Goal: Transaction & Acquisition: Book appointment/travel/reservation

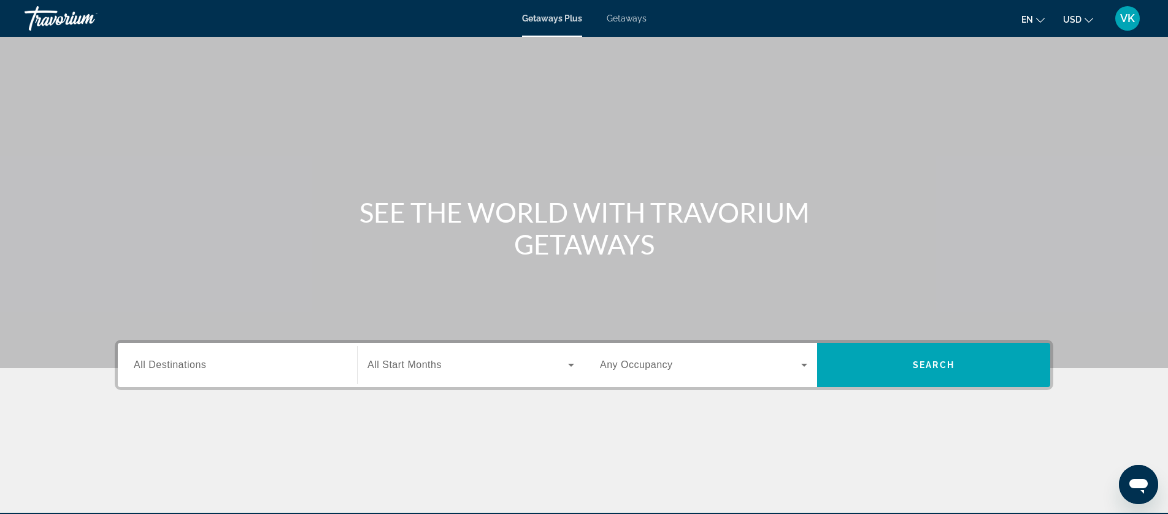
click at [621, 18] on span "Getaways" at bounding box center [626, 18] width 40 height 10
click at [181, 364] on span "All Destinations" at bounding box center [170, 364] width 72 height 10
click at [181, 364] on input "Destination All Destinations" at bounding box center [237, 365] width 207 height 15
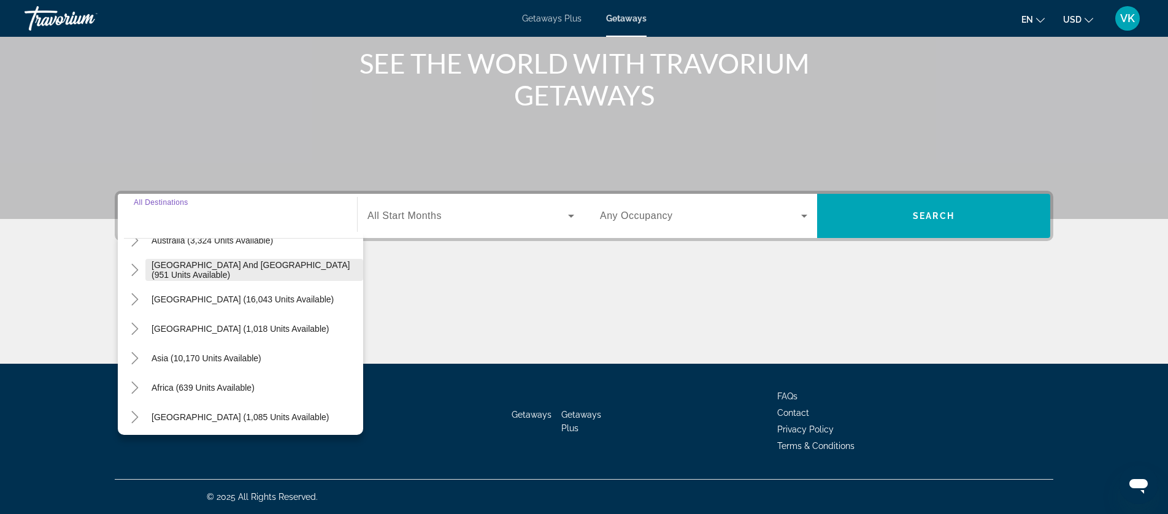
scroll to position [197, 0]
click at [134, 354] on icon "Toggle Asia (10,170 units available)" at bounding box center [135, 356] width 12 height 12
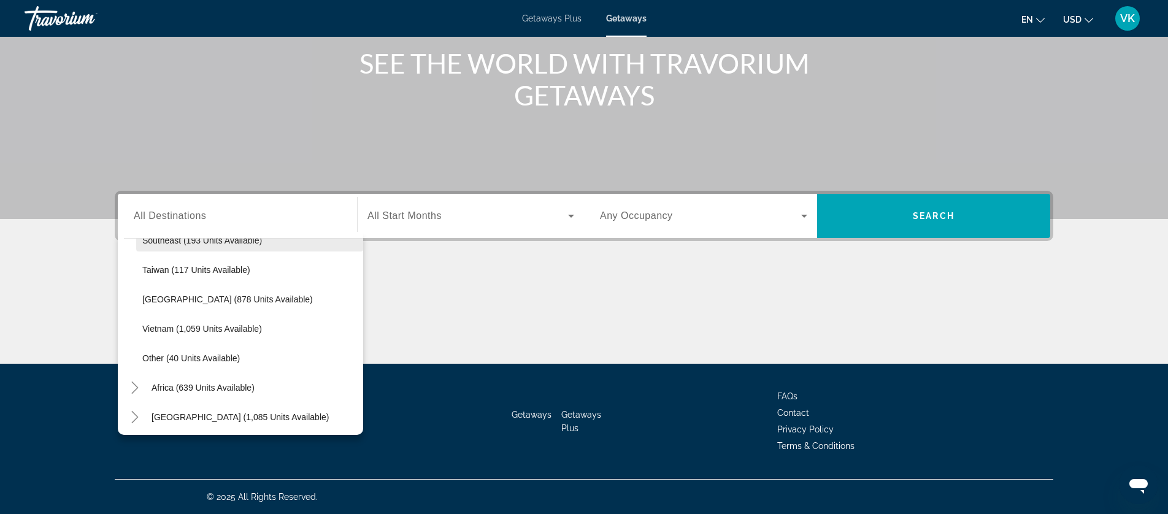
scroll to position [640, 0]
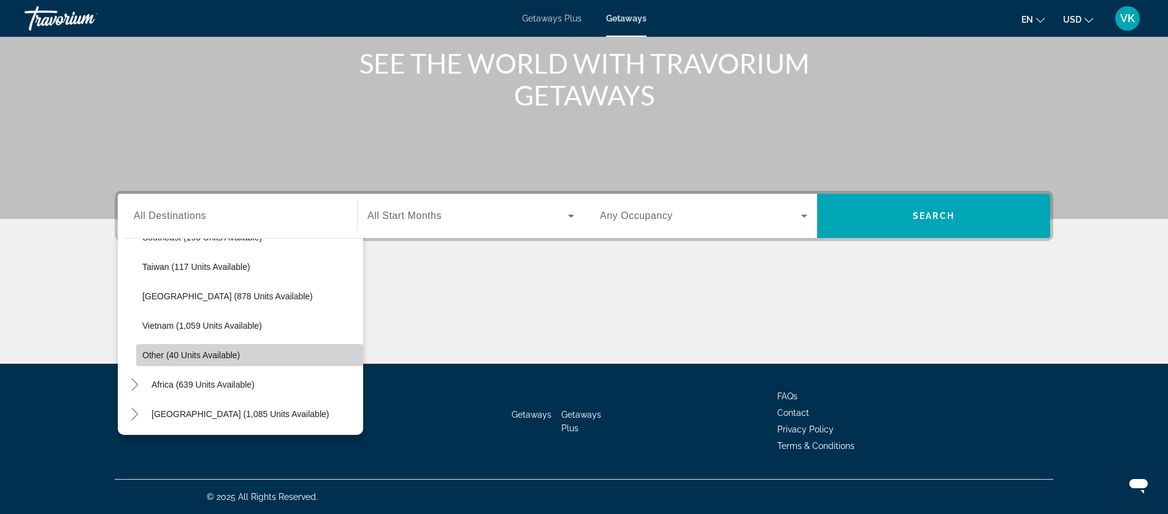
click at [194, 359] on span "Other (40 units available)" at bounding box center [191, 355] width 98 height 10
type input "**********"
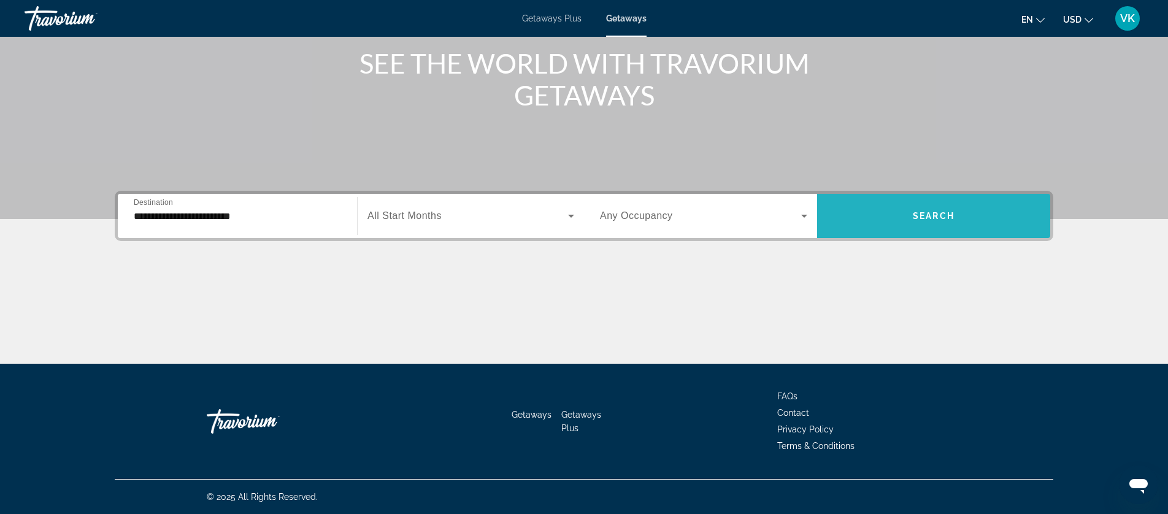
click at [908, 206] on span "Search widget" at bounding box center [933, 215] width 233 height 29
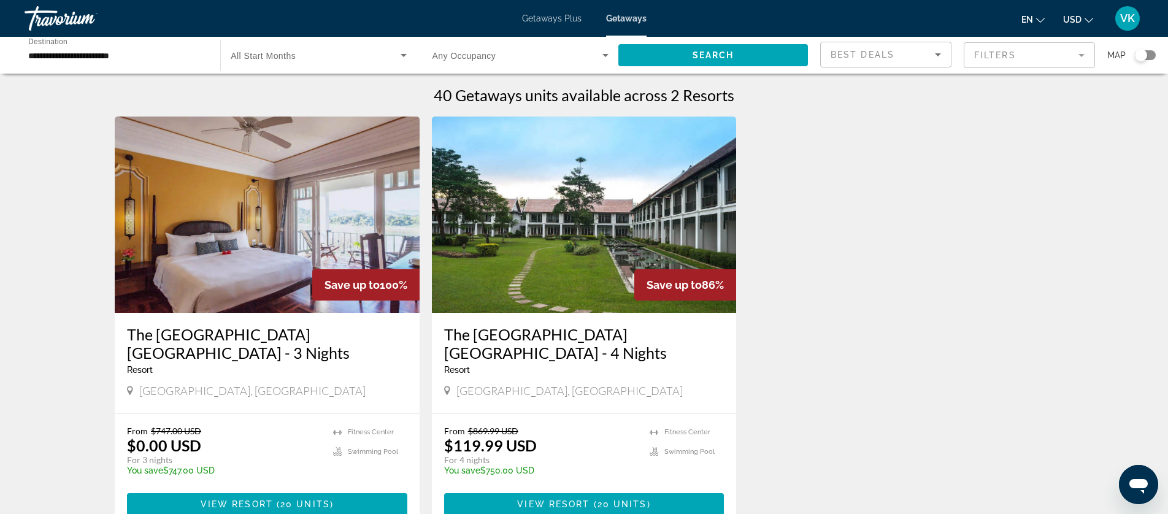
scroll to position [4, 0]
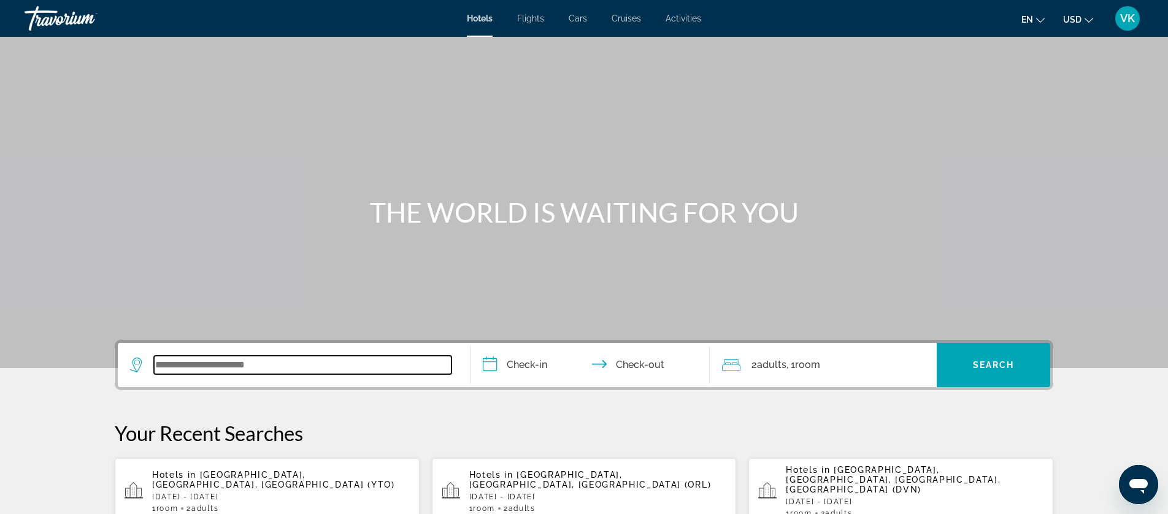
click at [176, 370] on input "Search widget" at bounding box center [302, 365] width 297 height 18
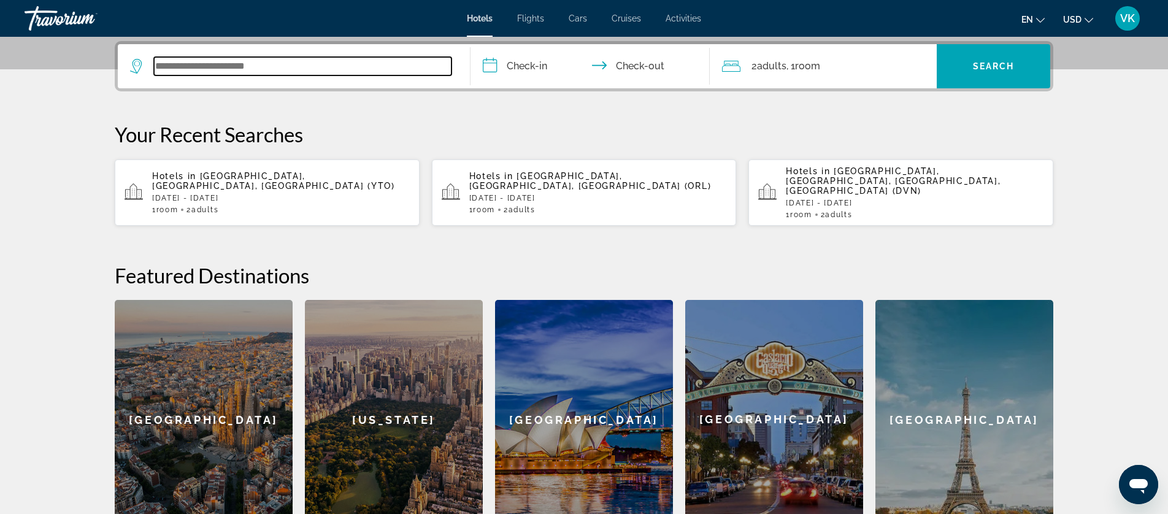
scroll to position [300, 0]
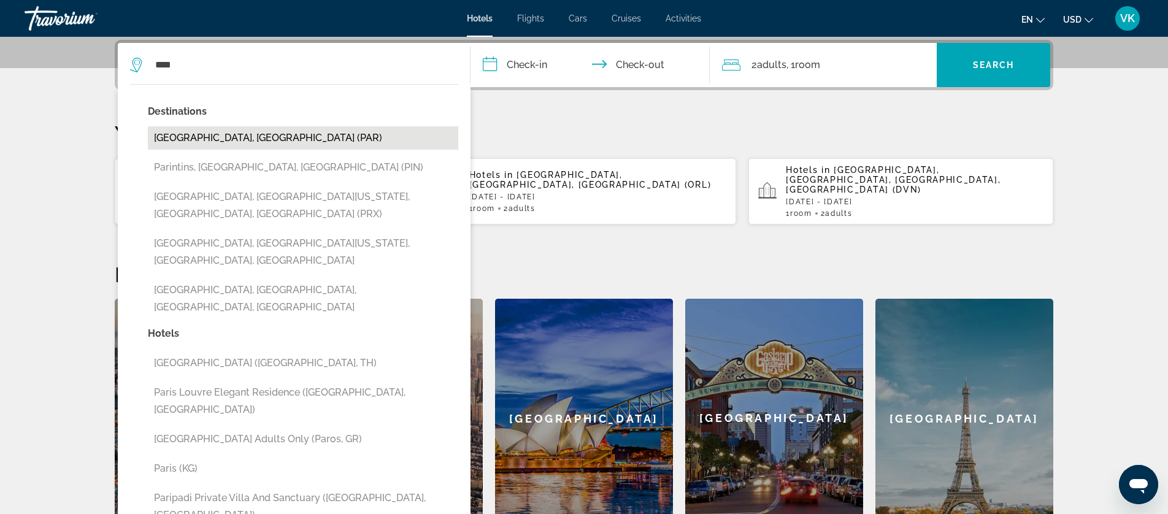
click at [199, 139] on button "Paris, France (PAR)" at bounding box center [303, 137] width 310 height 23
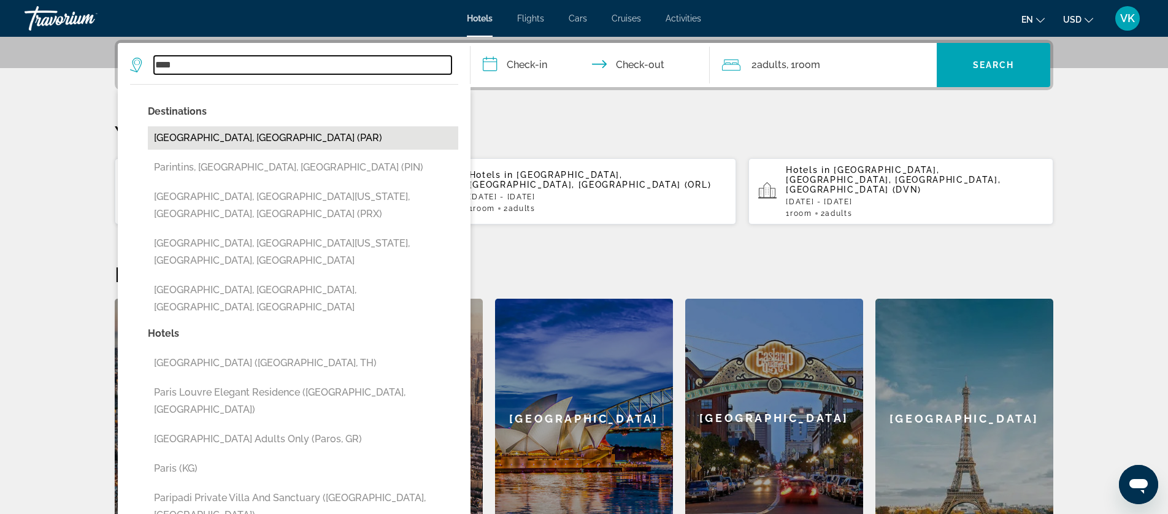
type input "**********"
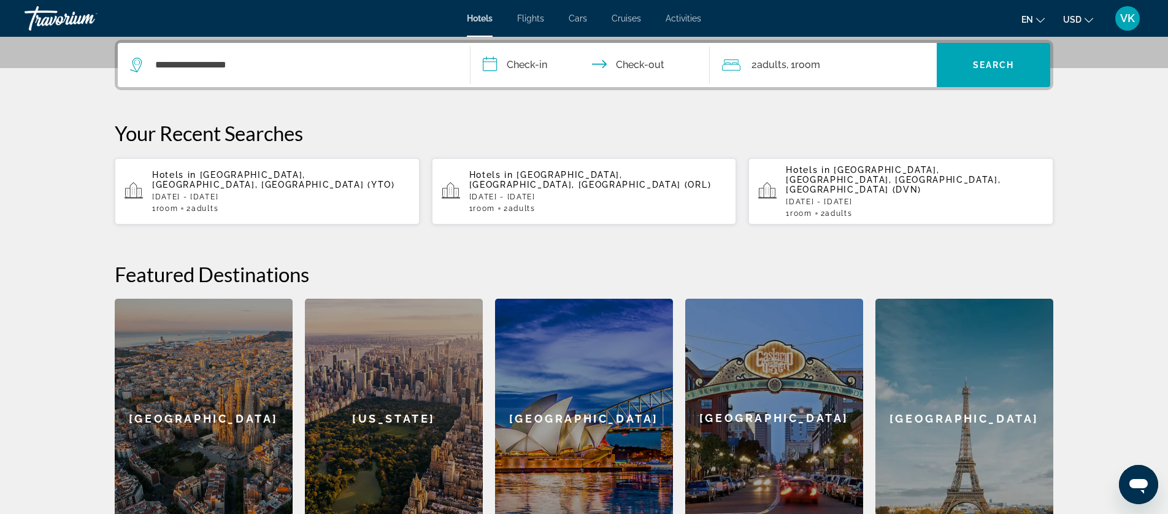
click at [537, 66] on input "**********" at bounding box center [592, 67] width 244 height 48
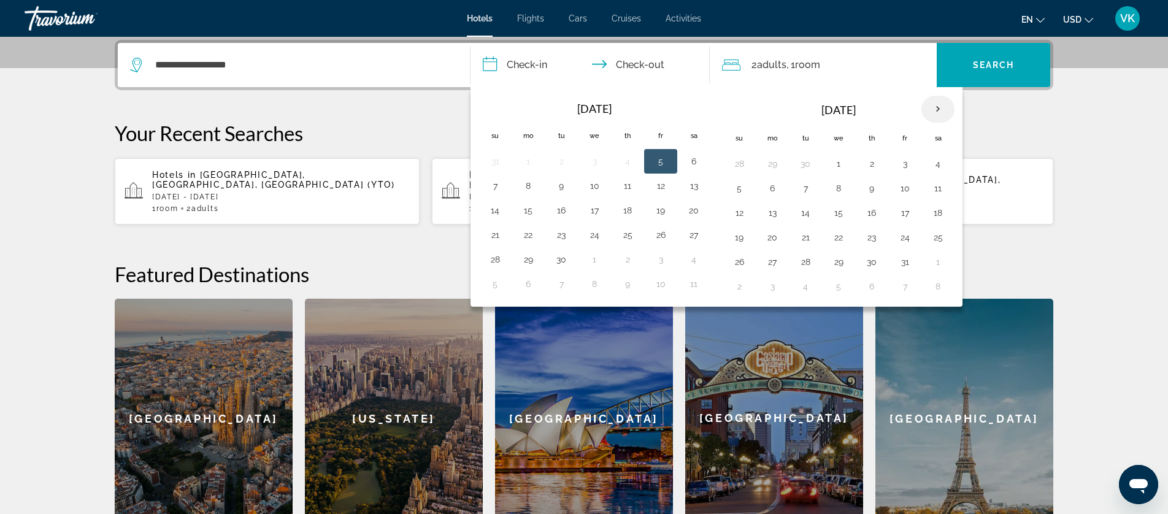
click at [935, 107] on th "Next month" at bounding box center [937, 109] width 33 height 27
click at [771, 188] on button "5" at bounding box center [772, 188] width 20 height 17
click at [838, 188] on button "7" at bounding box center [838, 188] width 20 height 17
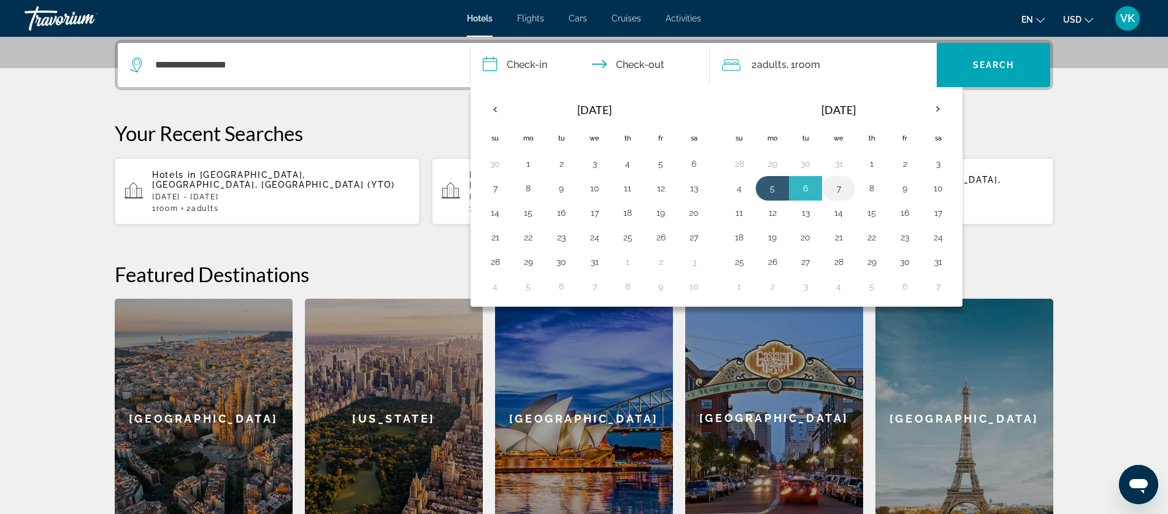
type input "**********"
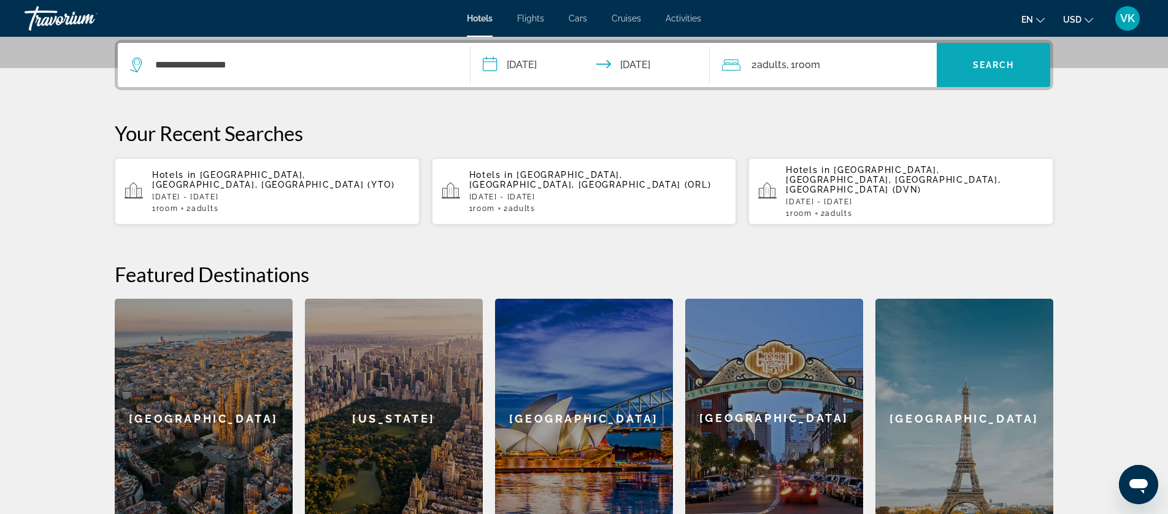
click at [975, 66] on span "Search" at bounding box center [994, 65] width 42 height 10
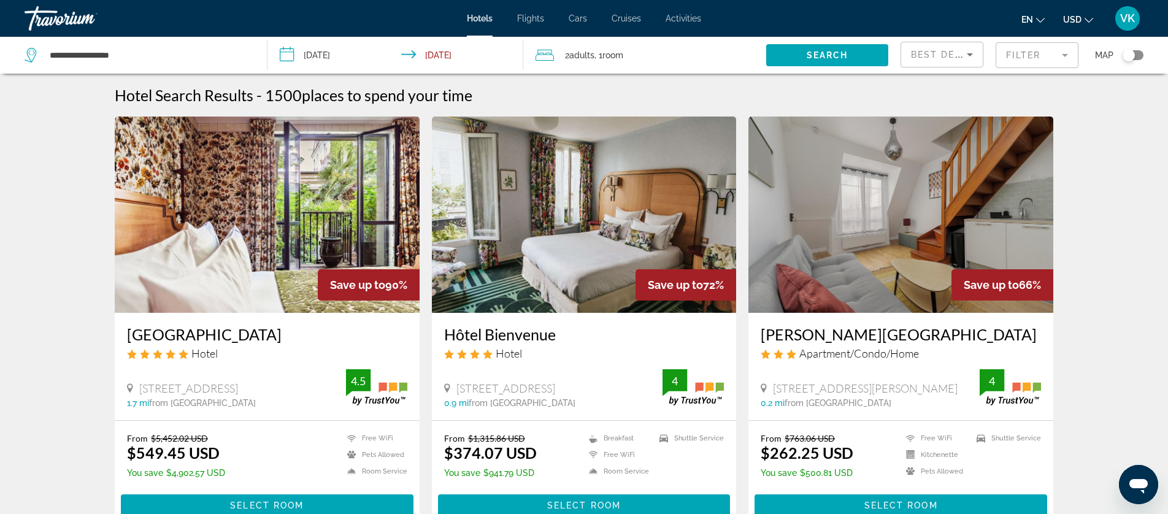
click at [970, 53] on icon "Sort by" at bounding box center [969, 54] width 6 height 3
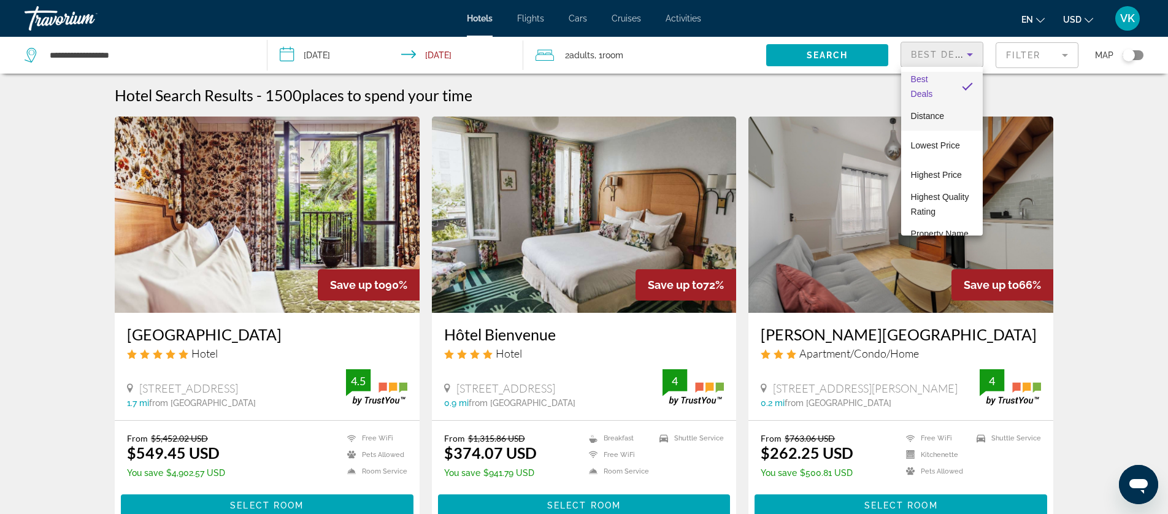
click at [927, 114] on span "Distance" at bounding box center [927, 116] width 33 height 10
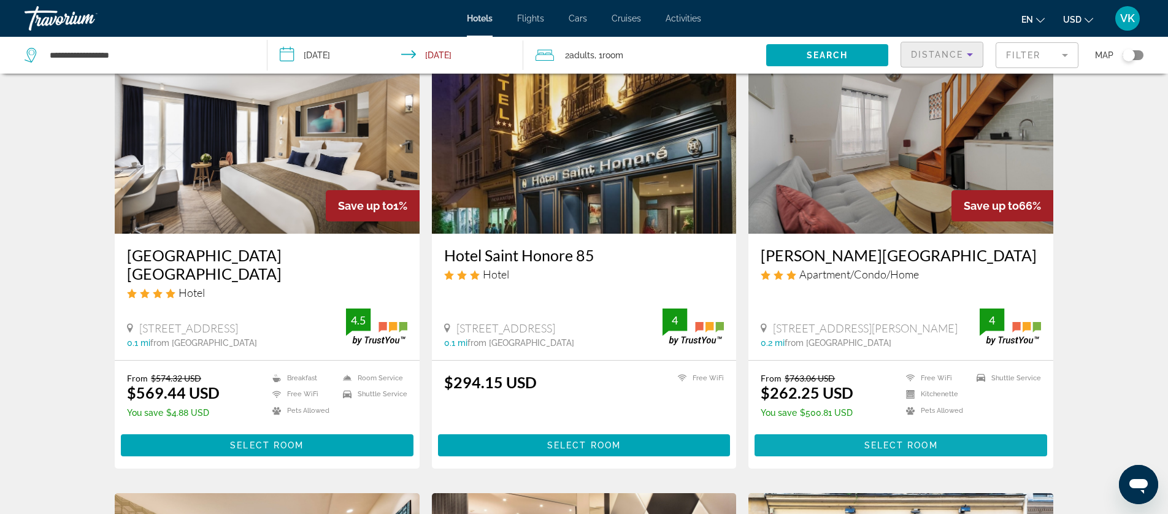
scroll to position [513, 0]
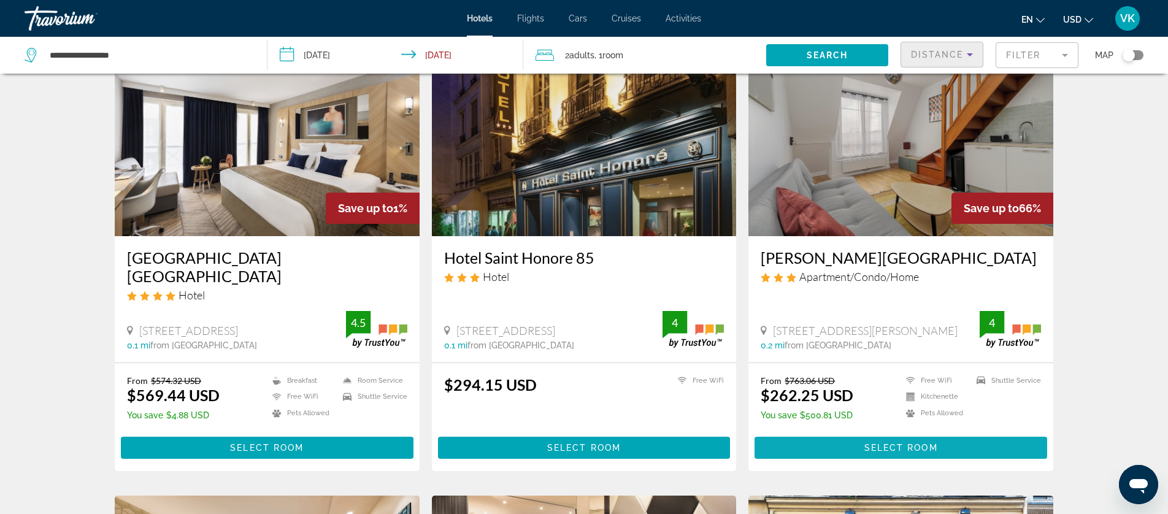
click at [902, 443] on span "Select Room" at bounding box center [901, 448] width 74 height 10
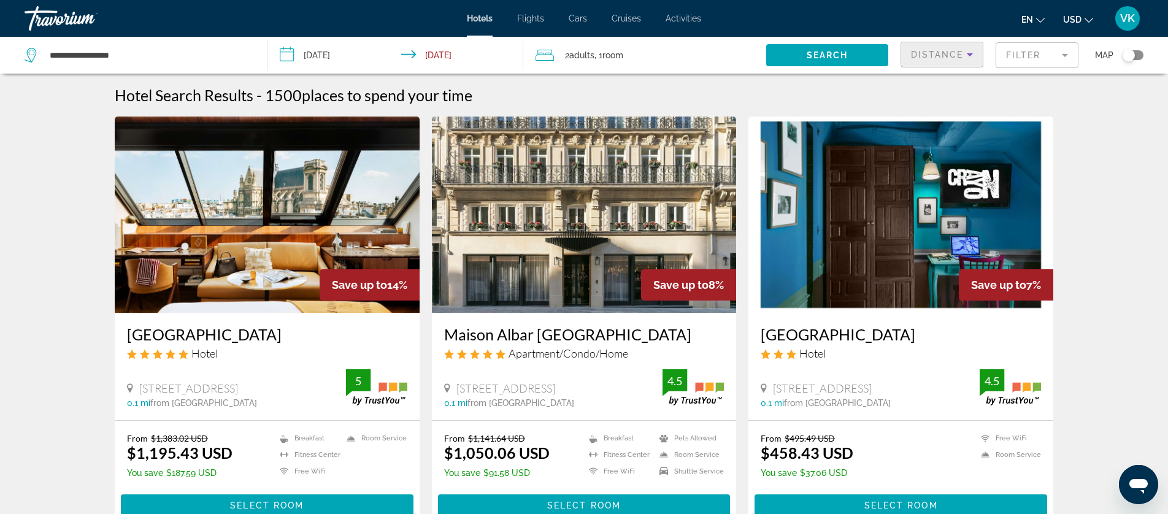
click at [963, 56] on icon "Sort by" at bounding box center [969, 54] width 15 height 15
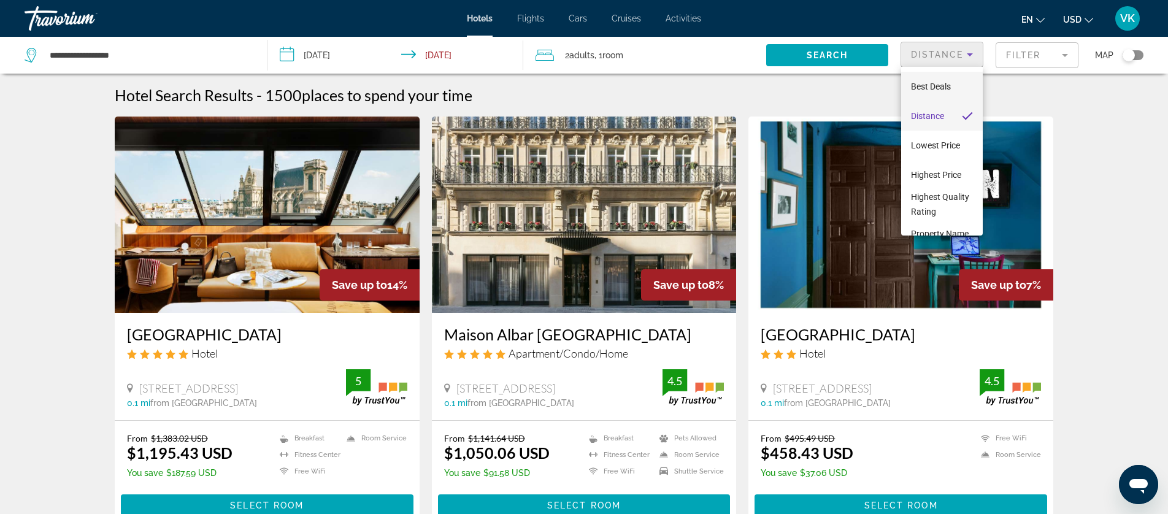
click at [931, 87] on span "Best Deals" at bounding box center [931, 87] width 40 height 10
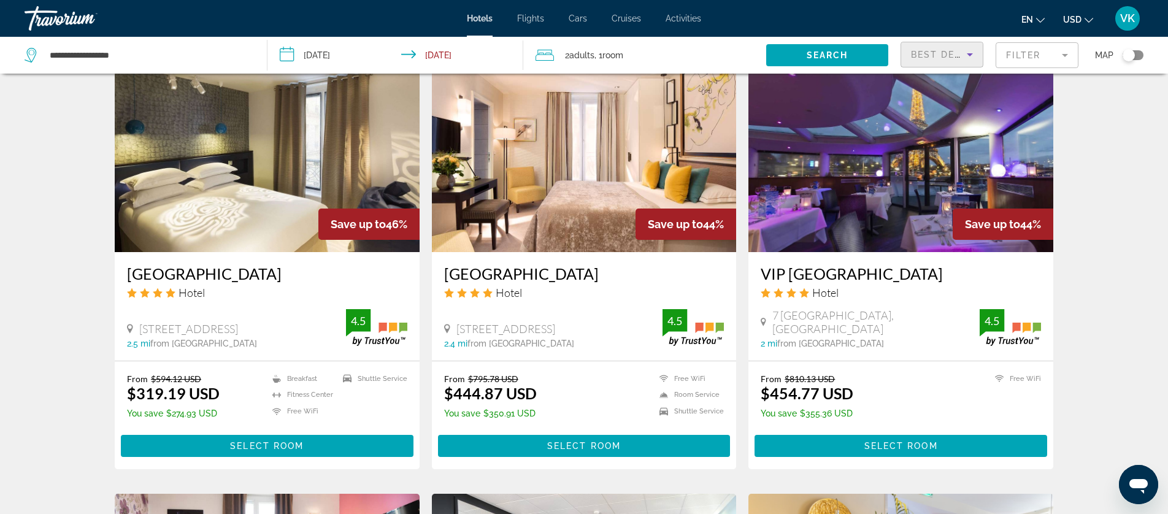
scroll to position [962, 0]
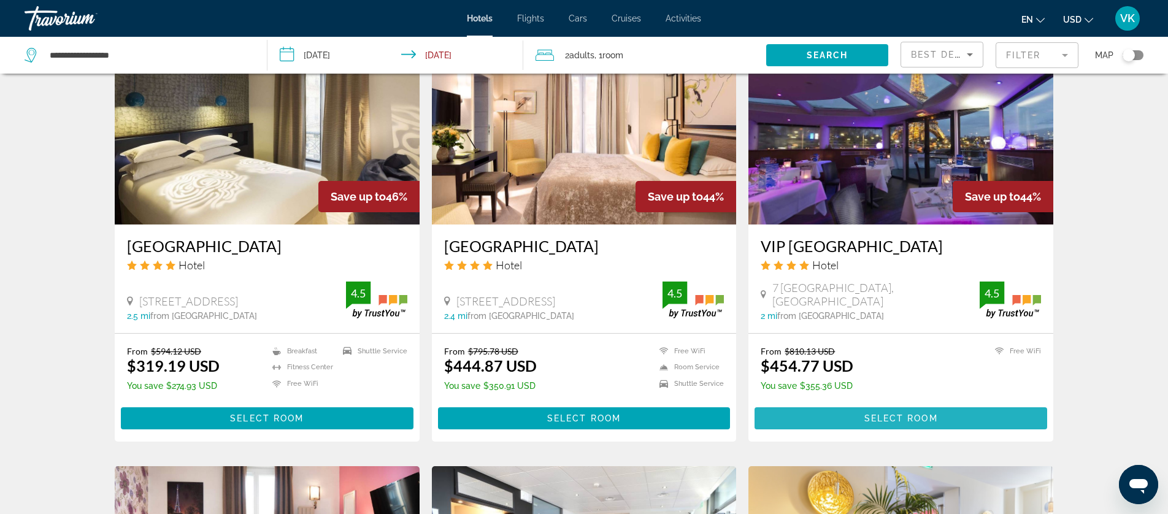
click at [893, 418] on span "Select Room" at bounding box center [901, 418] width 74 height 10
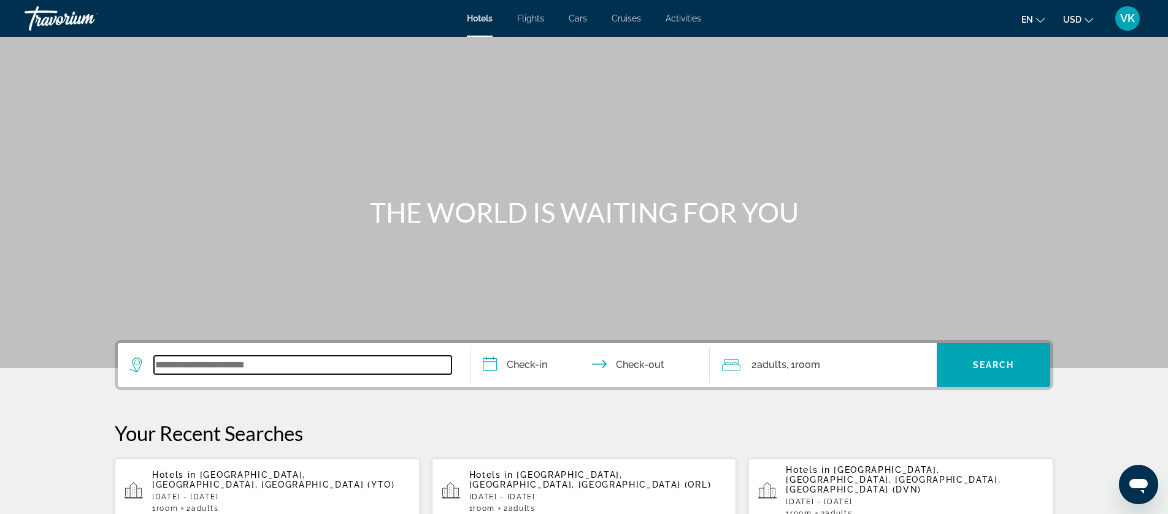
click at [203, 363] on input "Search widget" at bounding box center [302, 365] width 297 height 18
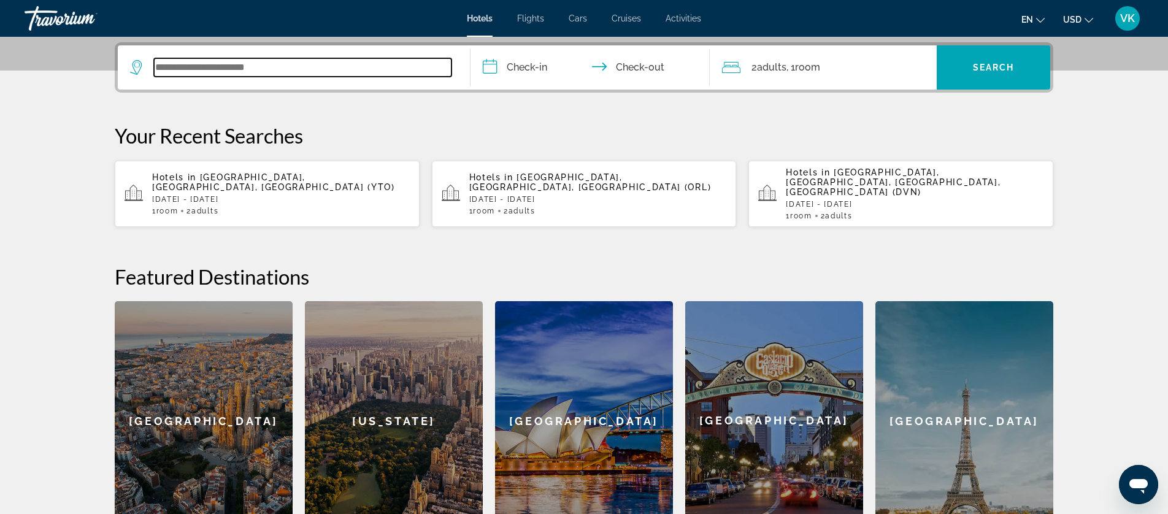
scroll to position [300, 0]
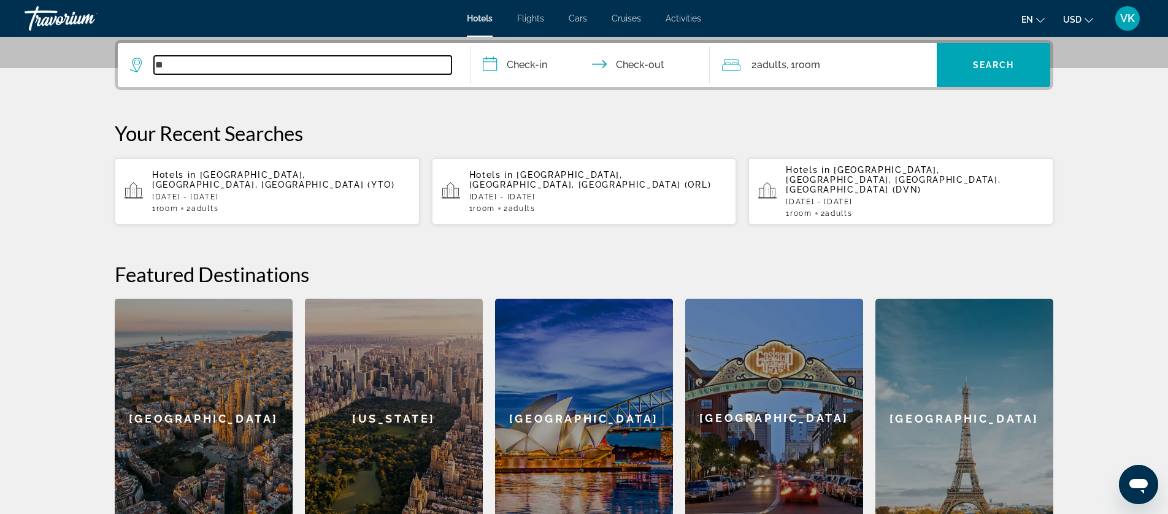
type input "*"
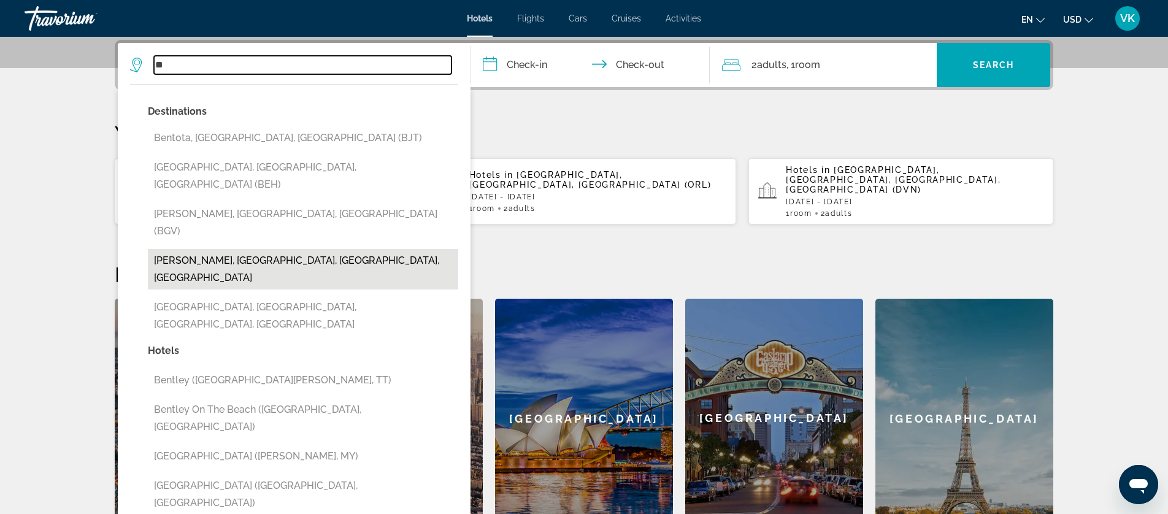
type input "*"
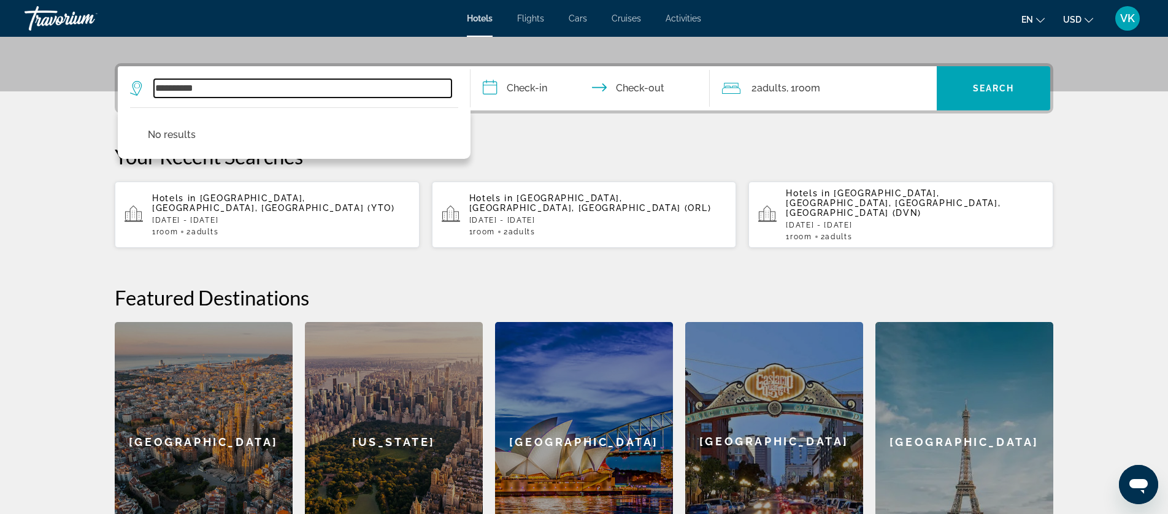
scroll to position [274, 0]
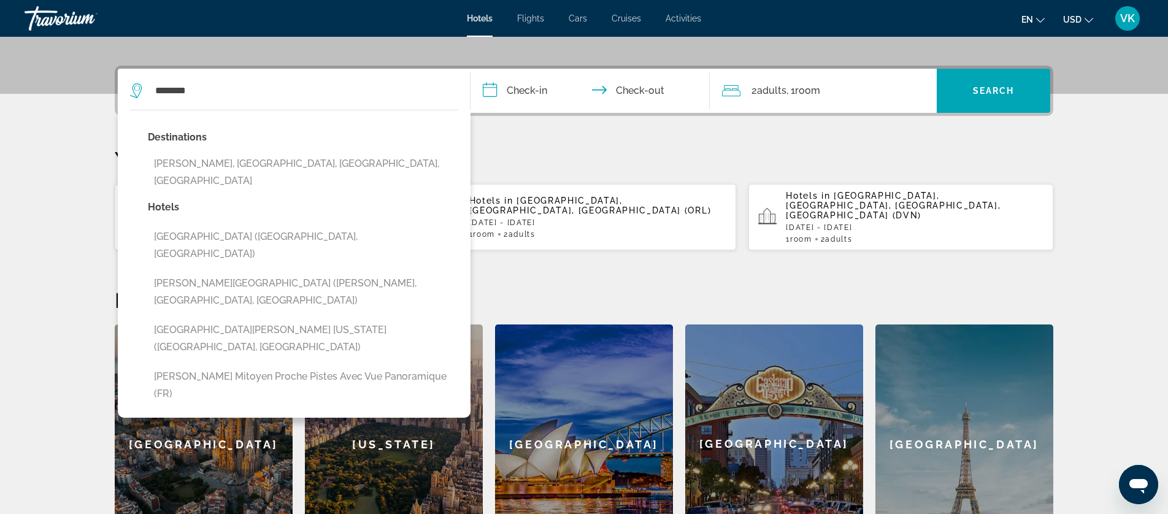
click at [258, 163] on button "Lake Louise, Banff National Park, AB, Canada" at bounding box center [303, 172] width 310 height 40
type input "**********"
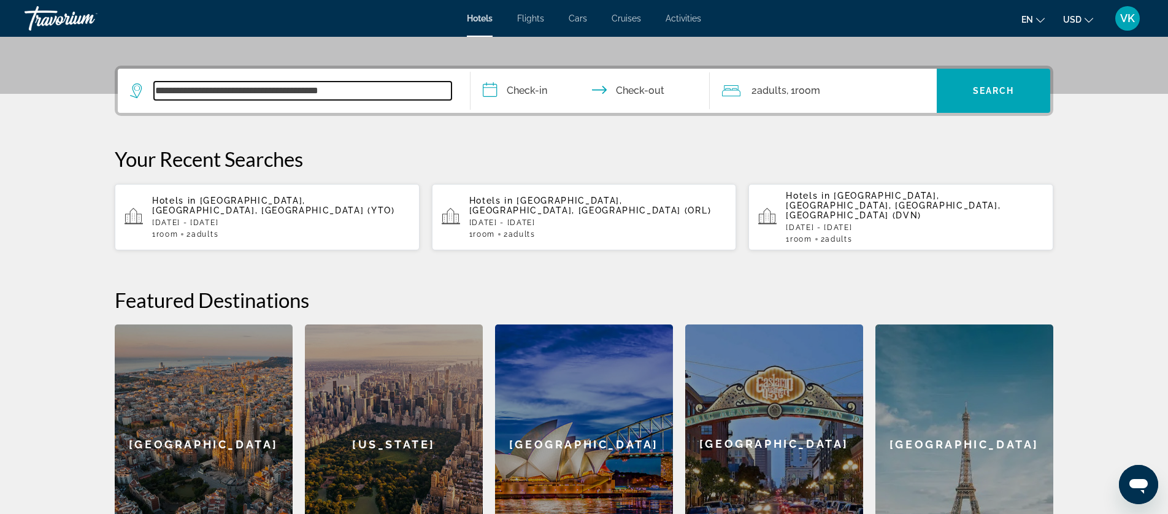
scroll to position [300, 0]
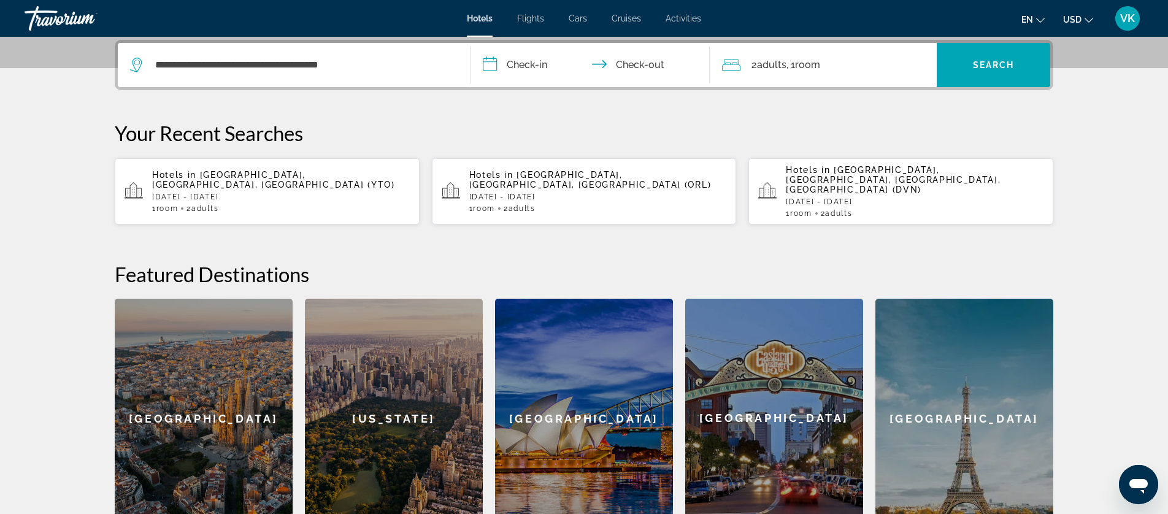
click at [532, 67] on input "**********" at bounding box center [592, 67] width 244 height 48
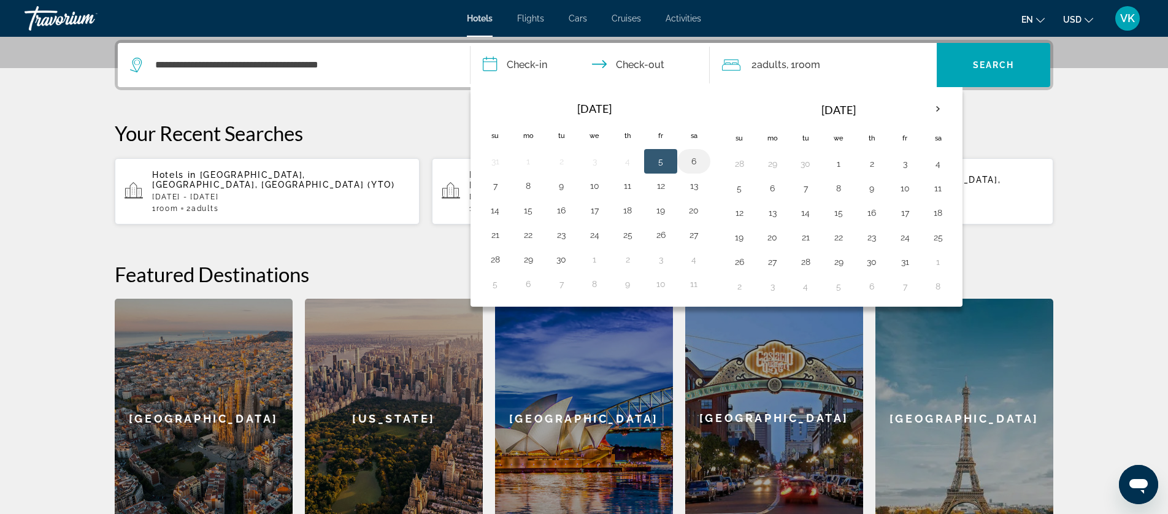
click at [695, 161] on button "6" at bounding box center [694, 161] width 20 height 17
click at [665, 156] on button "5" at bounding box center [661, 161] width 20 height 17
type input "**********"
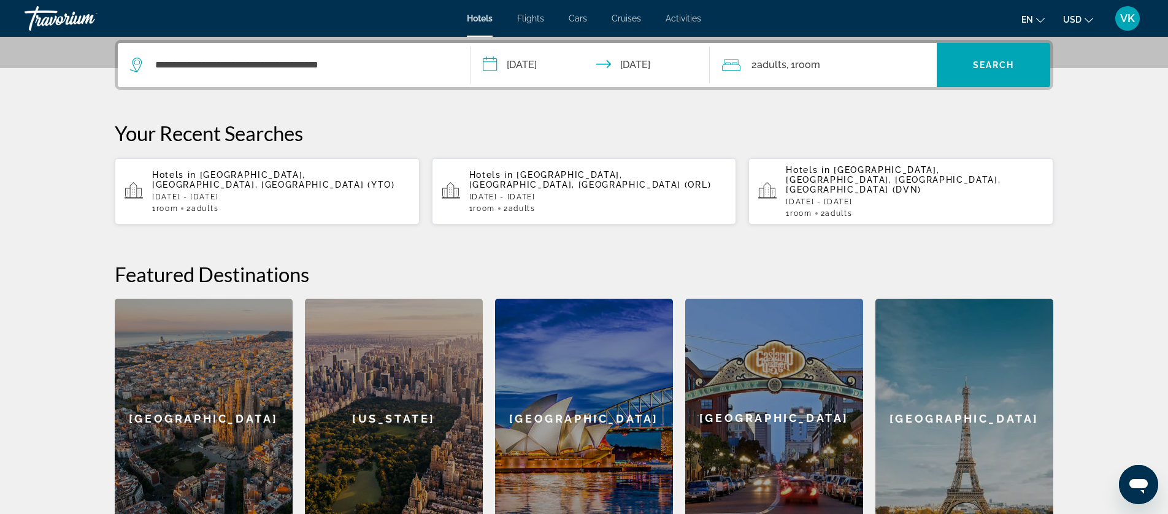
scroll to position [300, 0]
click at [978, 68] on span "Search" at bounding box center [994, 64] width 42 height 10
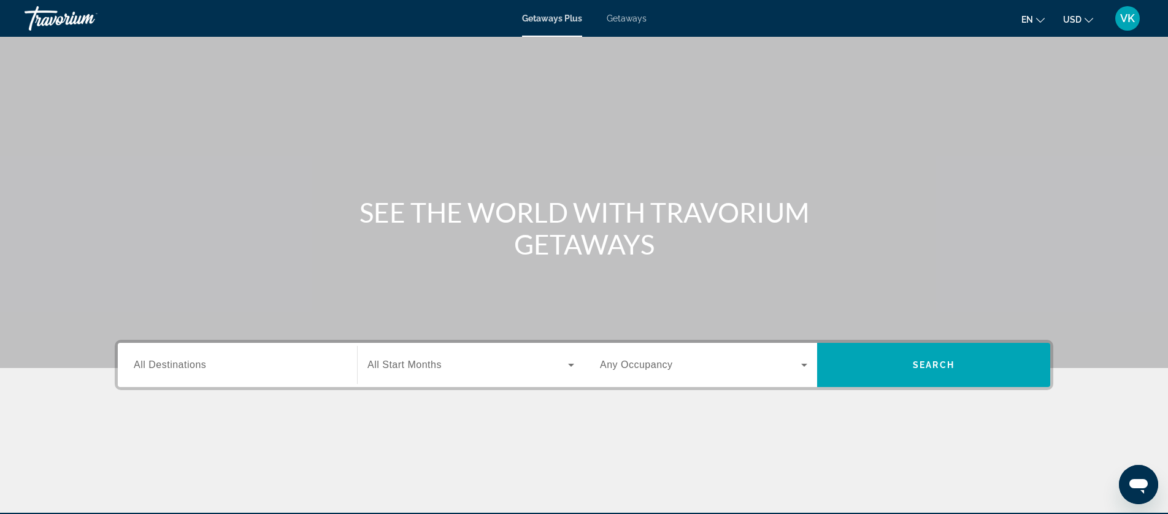
click at [627, 16] on span "Getaways" at bounding box center [626, 18] width 40 height 10
click at [186, 365] on span "All Destinations" at bounding box center [170, 364] width 72 height 10
click at [186, 365] on input "Destination All Destinations" at bounding box center [237, 365] width 207 height 15
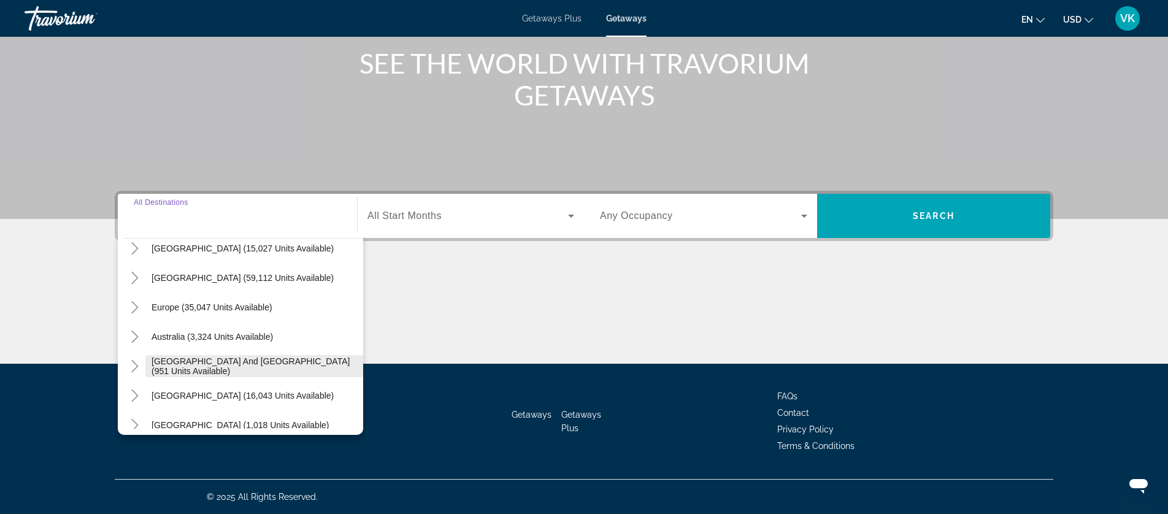
scroll to position [101, 0]
click at [137, 304] on icon "Toggle Europe (35,047 units available)" at bounding box center [135, 305] width 12 height 12
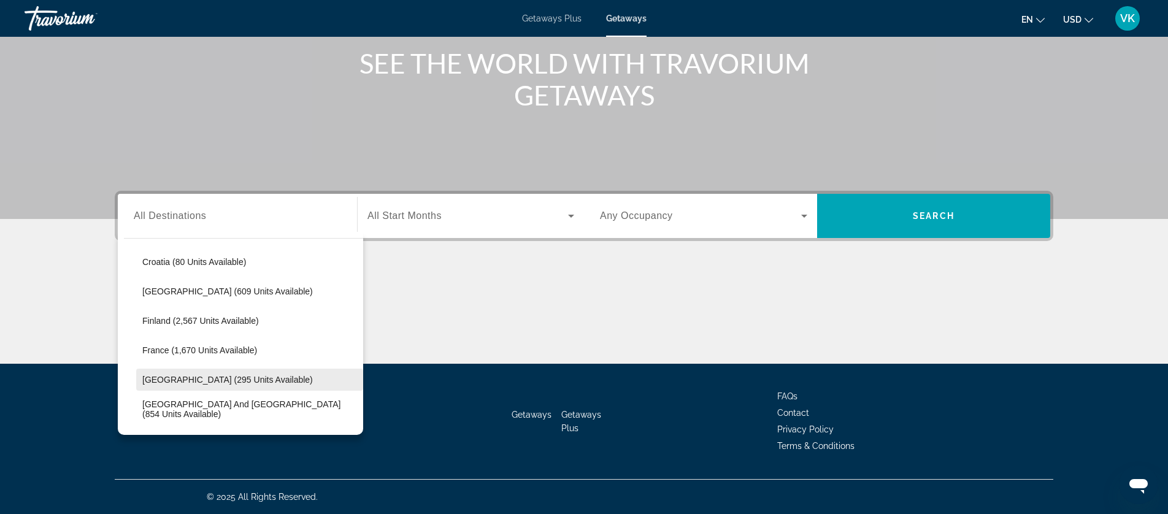
scroll to position [268, 0]
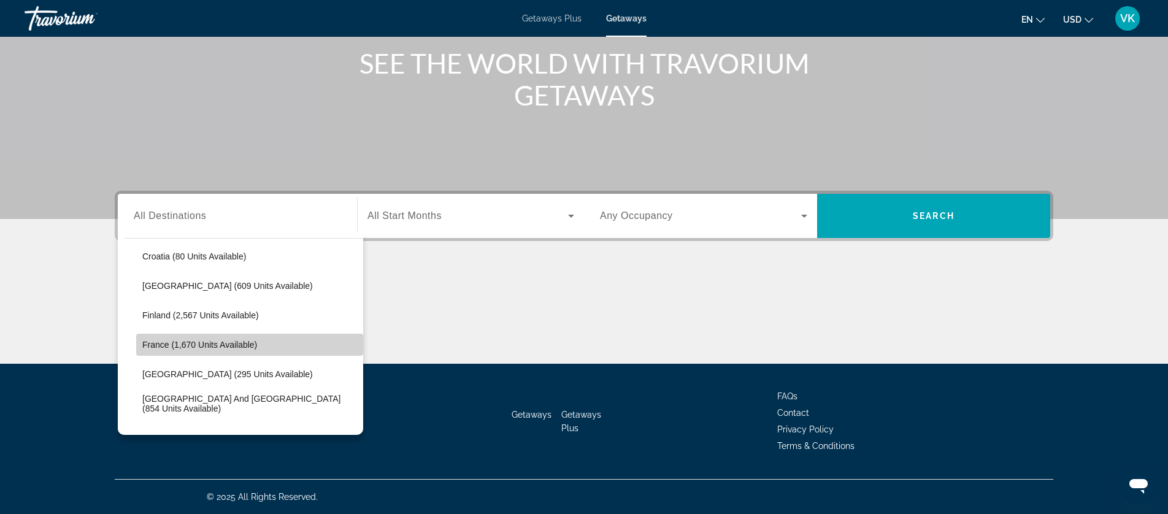
click at [167, 347] on span "France (1,670 units available)" at bounding box center [199, 345] width 115 height 10
type input "**********"
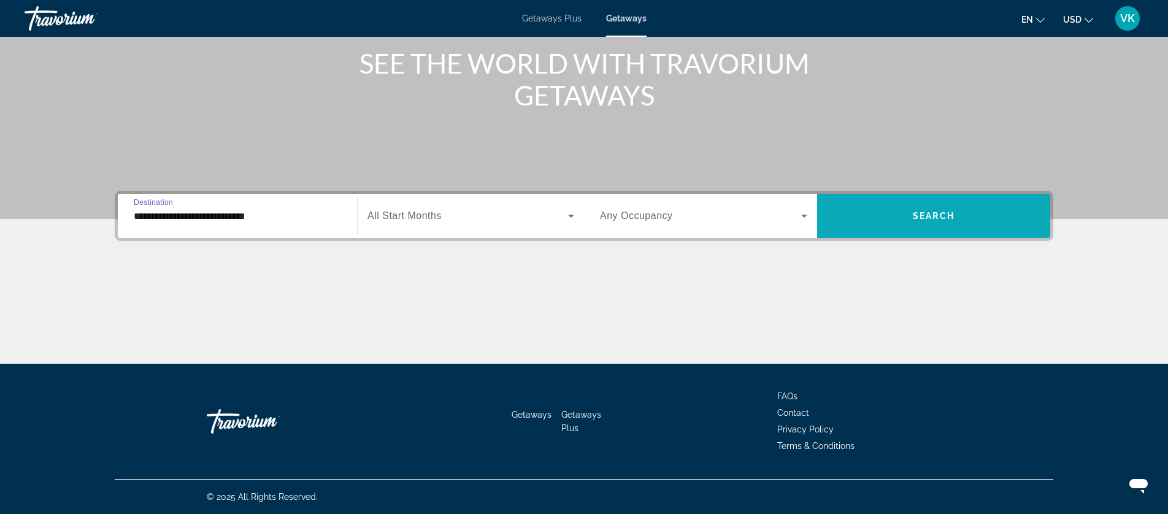
click at [922, 222] on span "Search widget" at bounding box center [933, 215] width 233 height 29
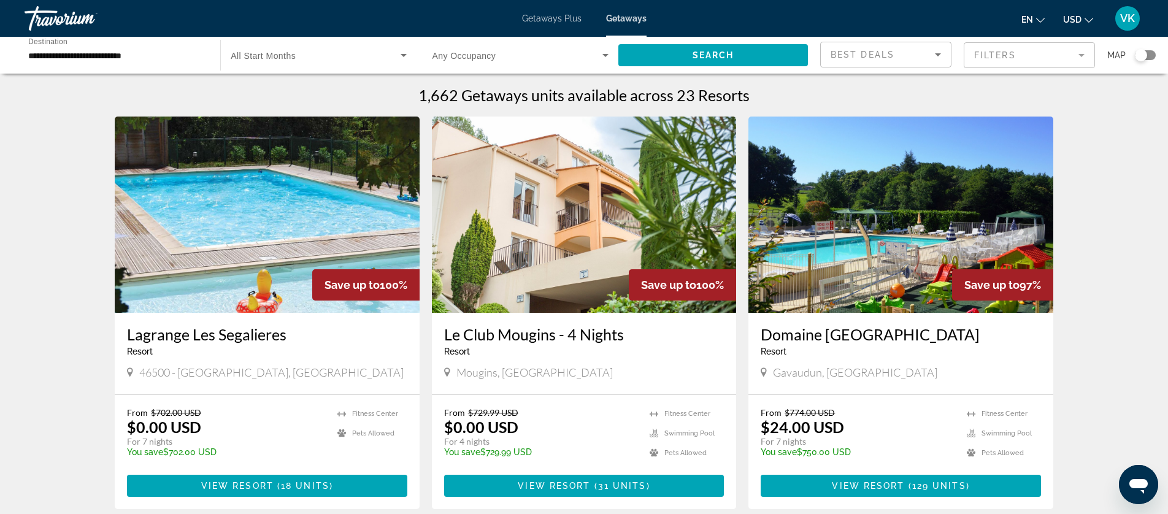
click at [1138, 55] on div "Search widget" at bounding box center [1140, 55] width 12 height 12
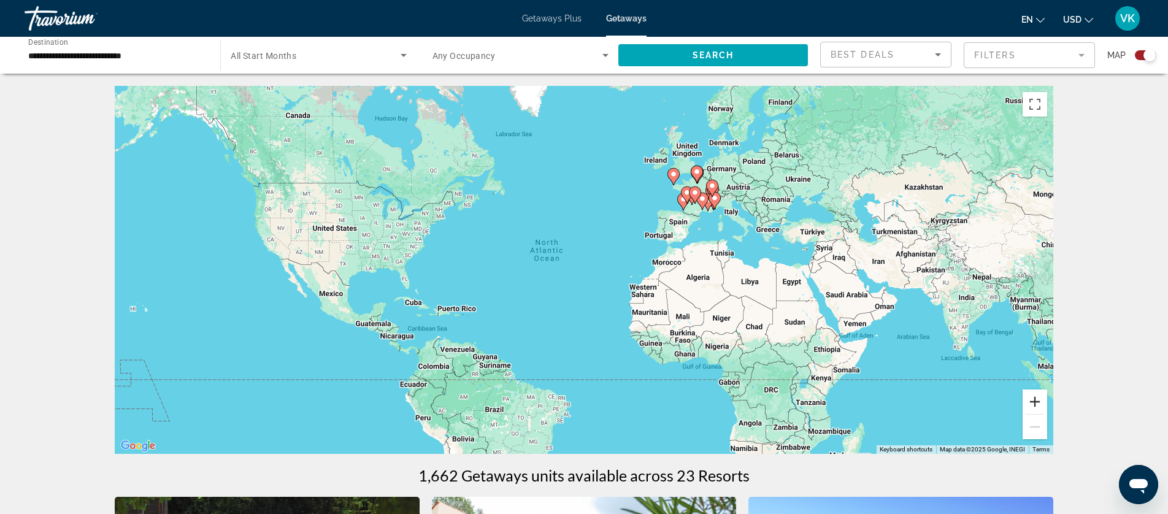
click at [1035, 399] on button "Zoom in" at bounding box center [1034, 401] width 25 height 25
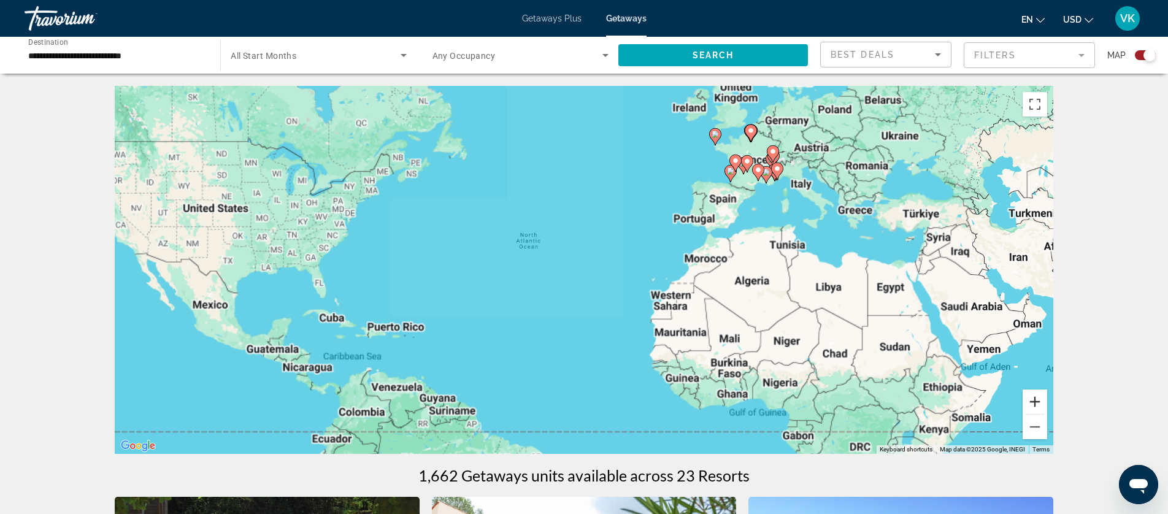
click at [1035, 399] on button "Zoom in" at bounding box center [1034, 401] width 25 height 25
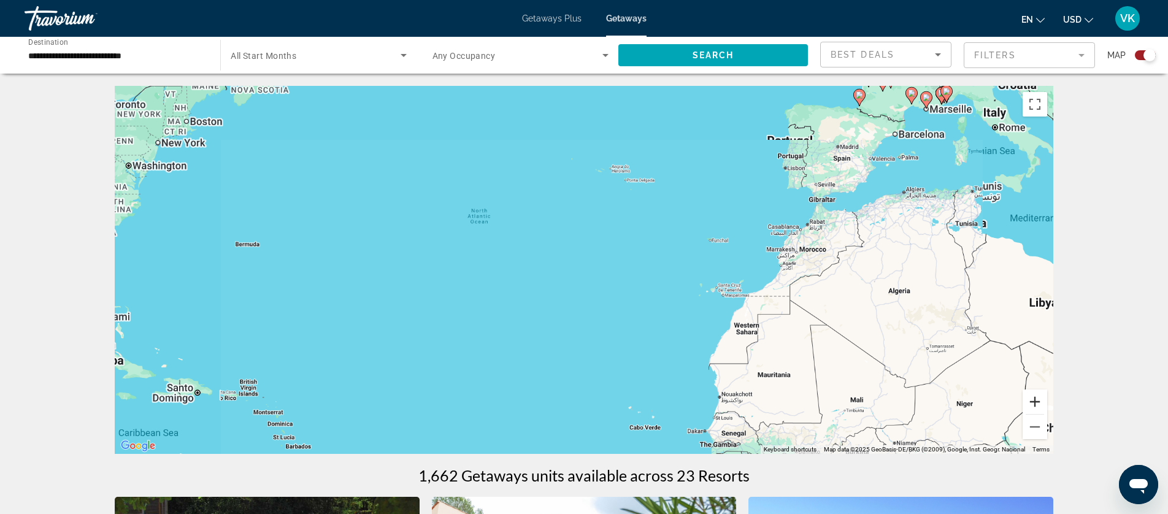
click at [1035, 399] on button "Zoom in" at bounding box center [1034, 401] width 25 height 25
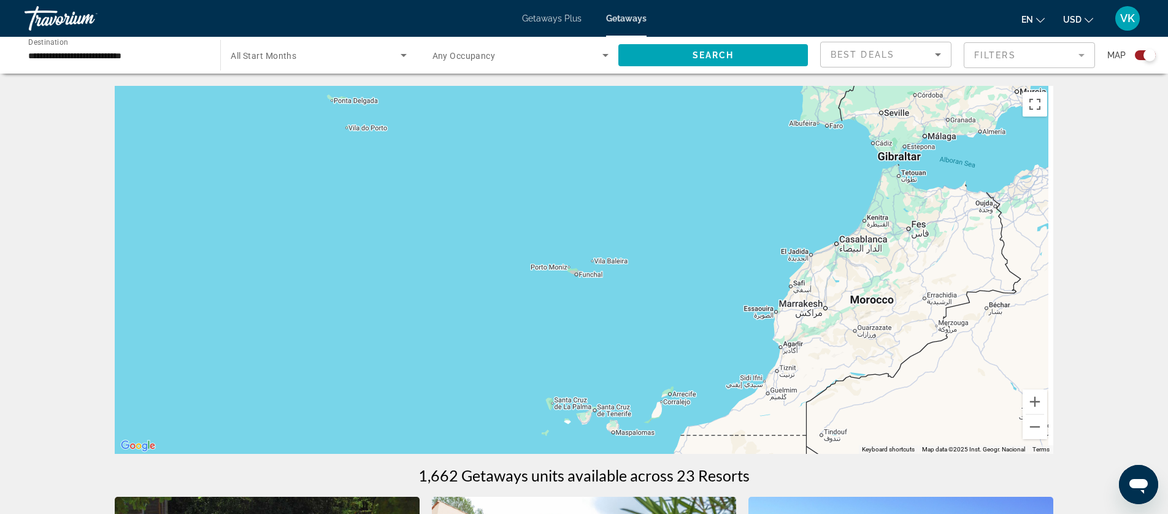
drag, startPoint x: 977, startPoint y: 257, endPoint x: 565, endPoint y: 407, distance: 437.8
click at [565, 407] on div "Main content" at bounding box center [584, 270] width 938 height 368
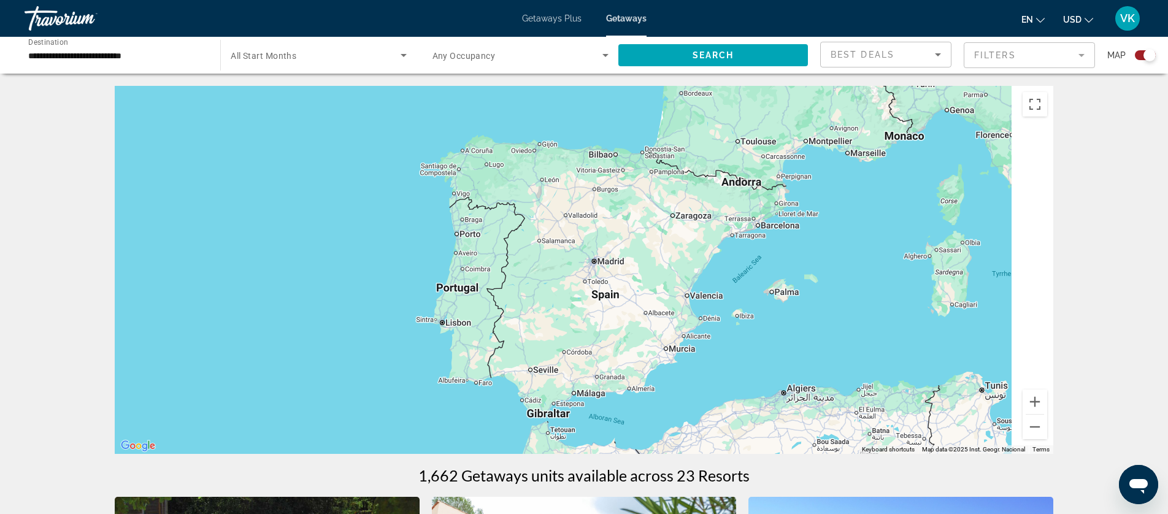
drag, startPoint x: 859, startPoint y: 198, endPoint x: 554, endPoint y: 378, distance: 354.1
click at [554, 378] on div "Main content" at bounding box center [584, 270] width 938 height 368
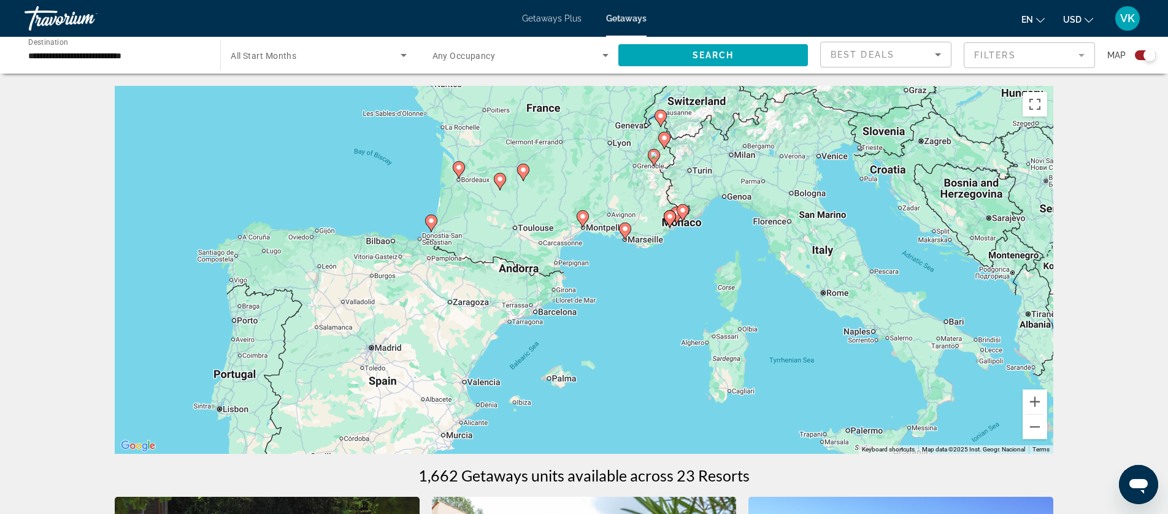
drag, startPoint x: 713, startPoint y: 305, endPoint x: 492, endPoint y: 390, distance: 236.6
click at [492, 390] on div "To activate drag with keyboard, press Alt + Enter. Once in keyboard drag state,…" at bounding box center [584, 270] width 938 height 368
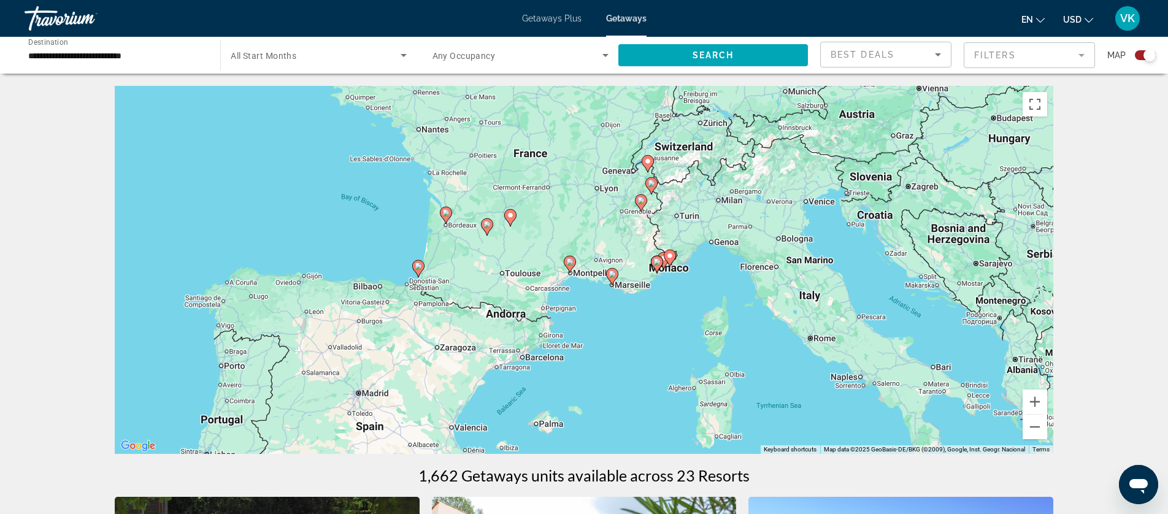
drag, startPoint x: 696, startPoint y: 329, endPoint x: 684, endPoint y: 372, distance: 45.1
click at [684, 372] on div "To activate drag with keyboard, press Alt + Enter. Once in keyboard drag state,…" at bounding box center [584, 270] width 938 height 368
click at [1035, 403] on button "Zoom in" at bounding box center [1034, 401] width 25 height 25
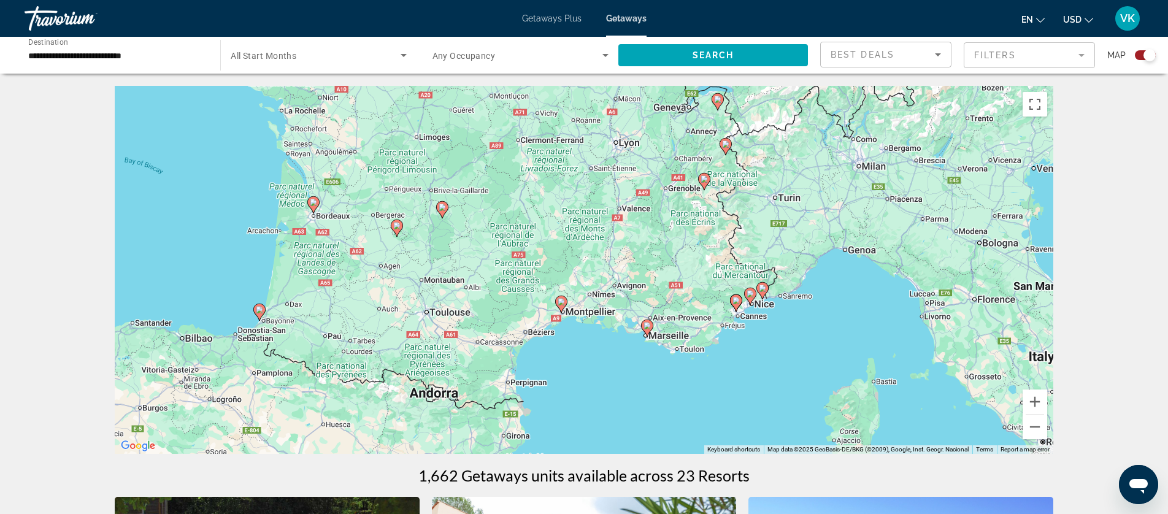
drag, startPoint x: 670, startPoint y: 334, endPoint x: 677, endPoint y: 370, distance: 37.4
click at [676, 372] on div "To activate drag with keyboard, press Alt + Enter. Once in keyboard drag state,…" at bounding box center [584, 270] width 938 height 368
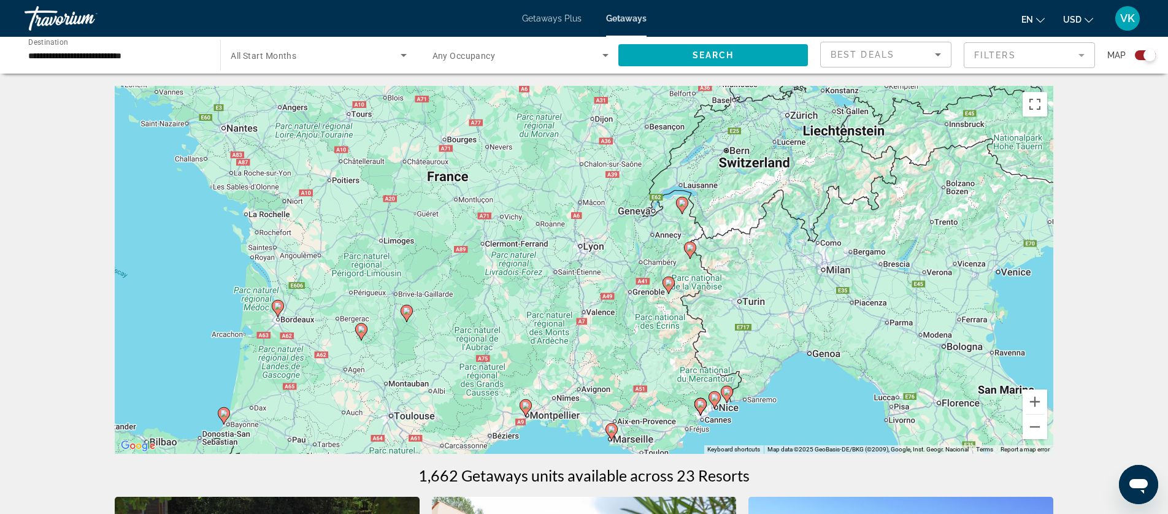
drag, startPoint x: 592, startPoint y: 234, endPoint x: 567, endPoint y: 292, distance: 63.4
click at [567, 292] on div "To activate drag with keyboard, press Alt + Enter. Once in keyboard drag state,…" at bounding box center [584, 270] width 938 height 368
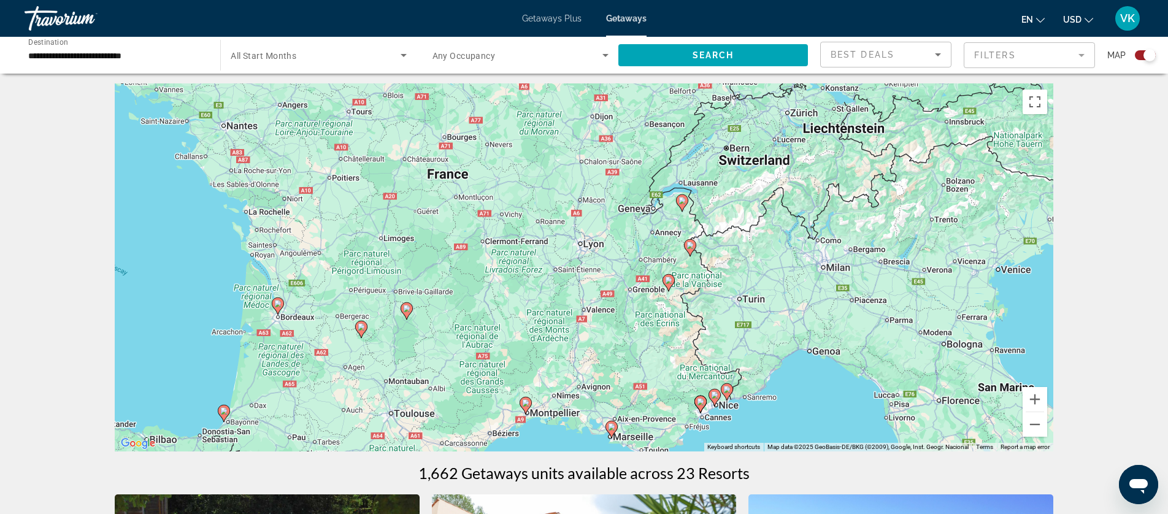
scroll to position [4, 0]
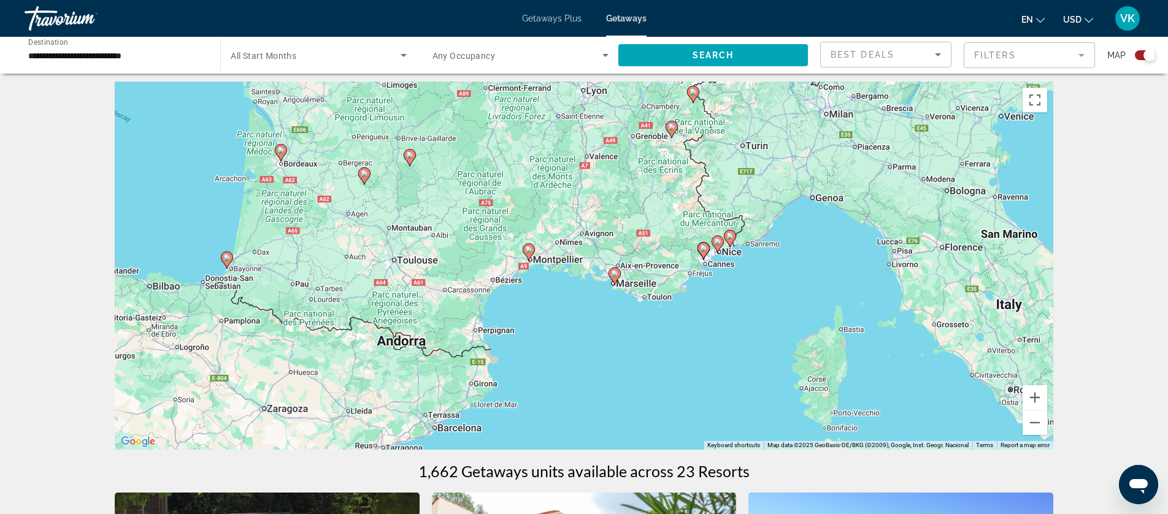
drag, startPoint x: 864, startPoint y: 349, endPoint x: 863, endPoint y: 212, distance: 136.8
click at [863, 212] on div "To activate drag with keyboard, press Alt + Enter. Once in keyboard drag state,…" at bounding box center [584, 266] width 938 height 368
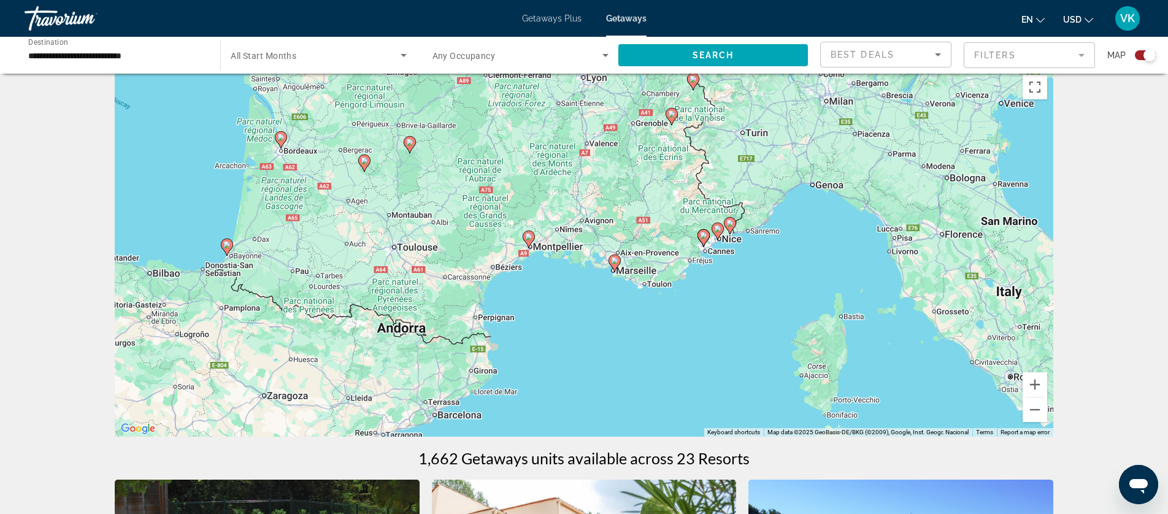
scroll to position [26, 0]
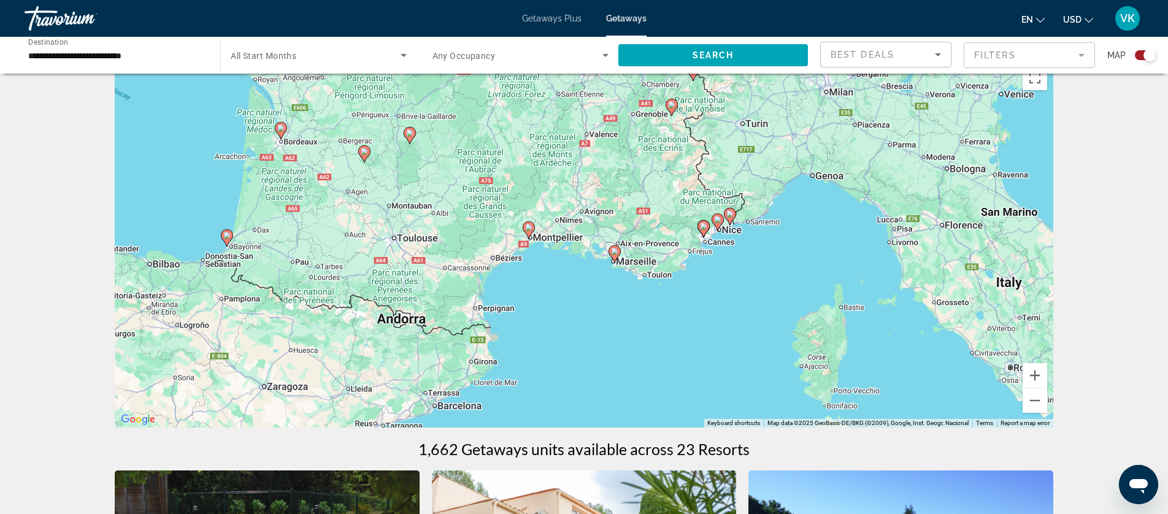
click at [529, 231] on image "Main content" at bounding box center [528, 227] width 7 height 7
click at [529, 231] on div "To activate drag with keyboard, press Alt + Enter. Once in keyboard drag state,…" at bounding box center [584, 243] width 938 height 368
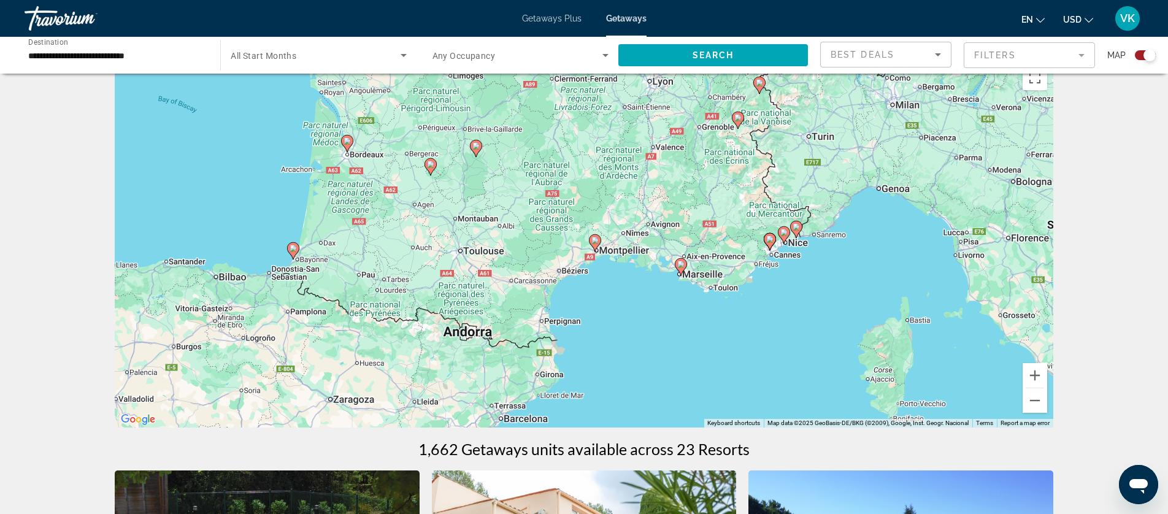
click at [594, 243] on image "Main content" at bounding box center [594, 240] width 7 height 7
type input "**********"
click at [594, 243] on image "Main content" at bounding box center [594, 240] width 7 height 7
click at [597, 240] on image "Main content" at bounding box center [594, 240] width 7 height 7
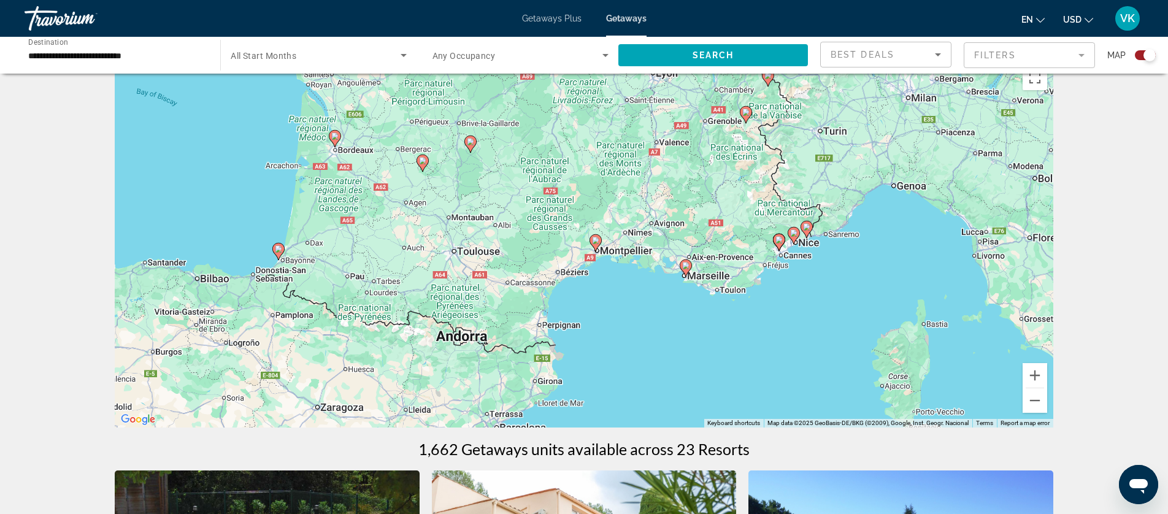
click at [597, 240] on div "To activate drag with keyboard, press Alt + Enter. Once in keyboard drag state,…" at bounding box center [584, 243] width 938 height 368
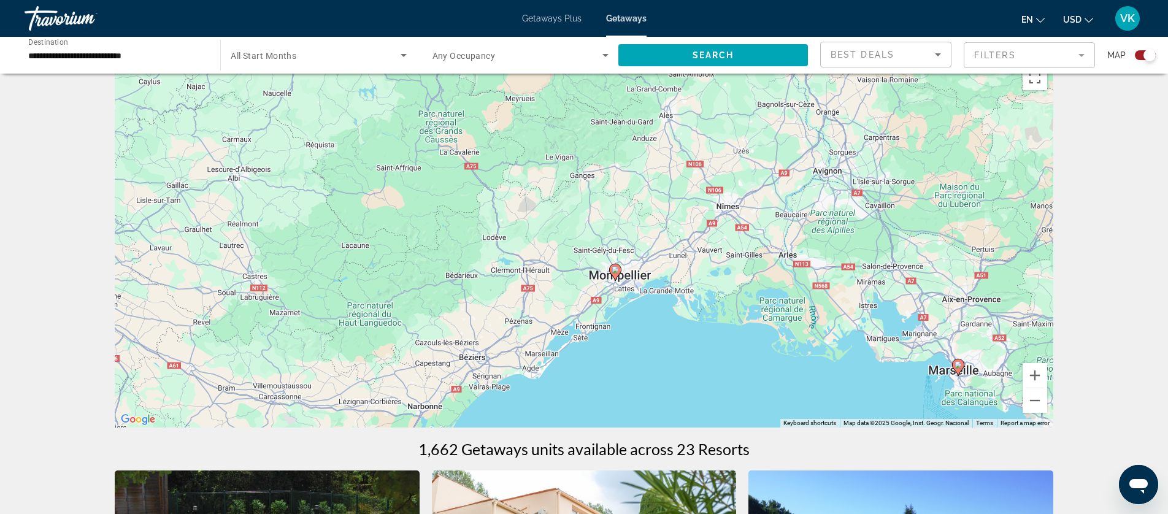
click at [616, 271] on image "Main content" at bounding box center [614, 269] width 7 height 7
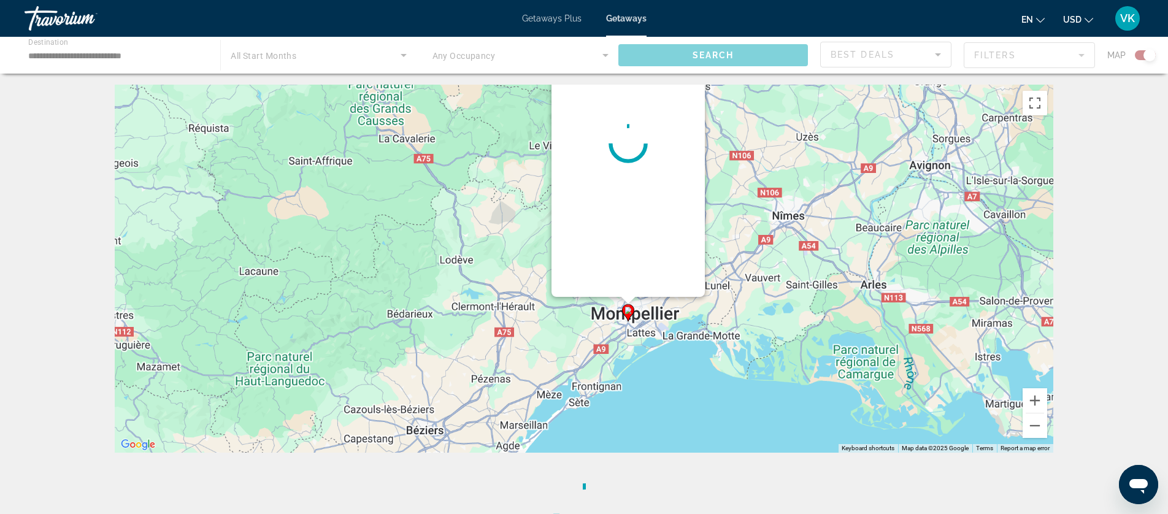
scroll to position [0, 0]
click at [616, 271] on div "Main content" at bounding box center [627, 144] width 153 height 307
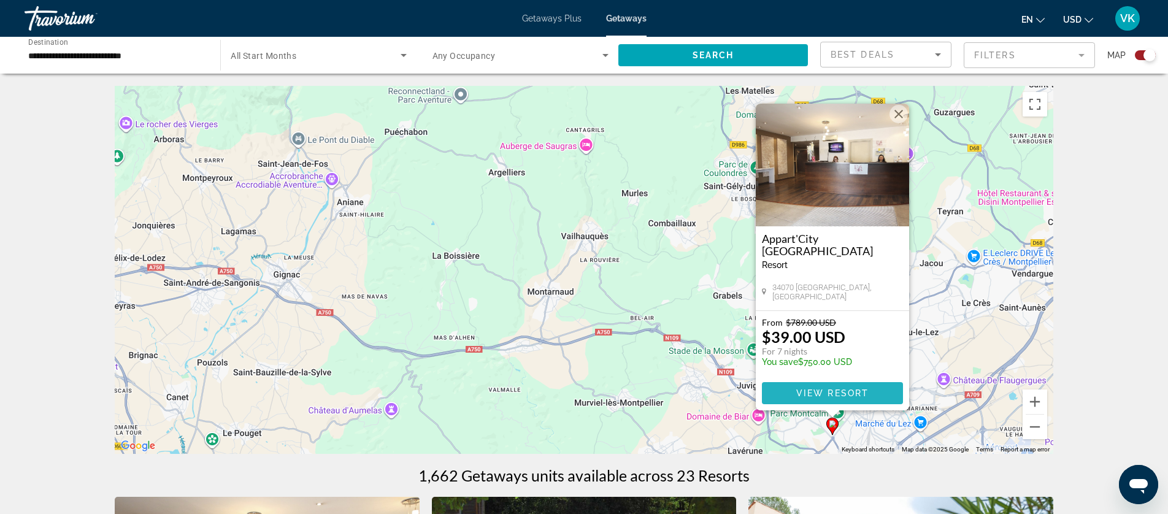
click at [833, 391] on span "View Resort" at bounding box center [832, 393] width 72 height 10
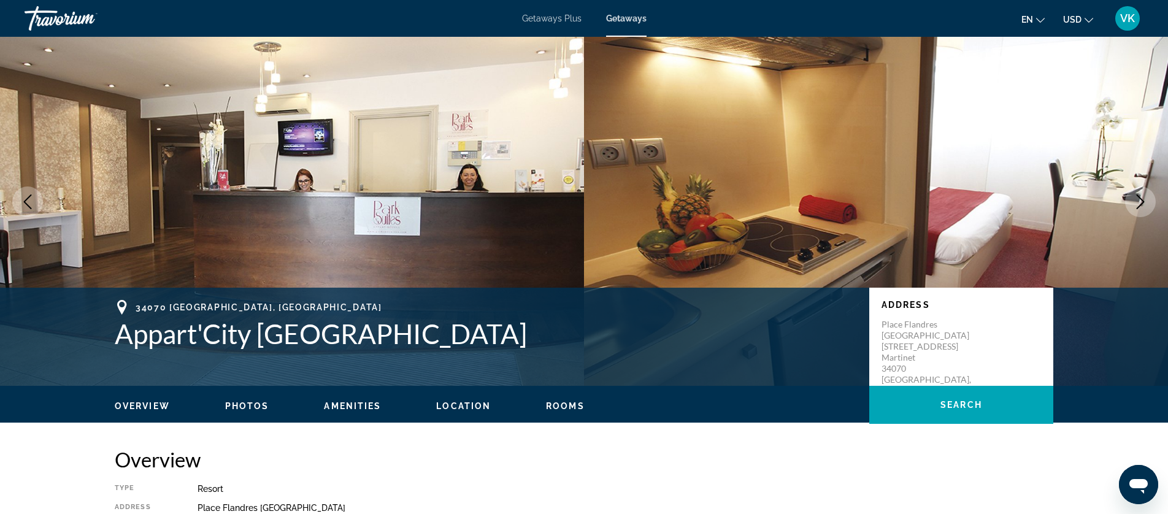
scroll to position [15, 0]
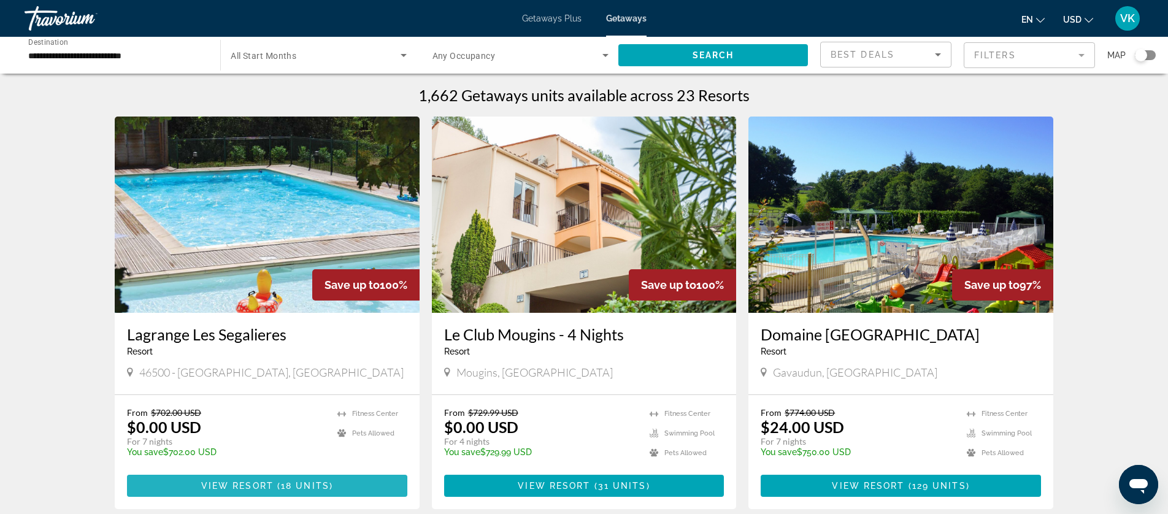
click at [257, 487] on span "View Resort" at bounding box center [237, 486] width 72 height 10
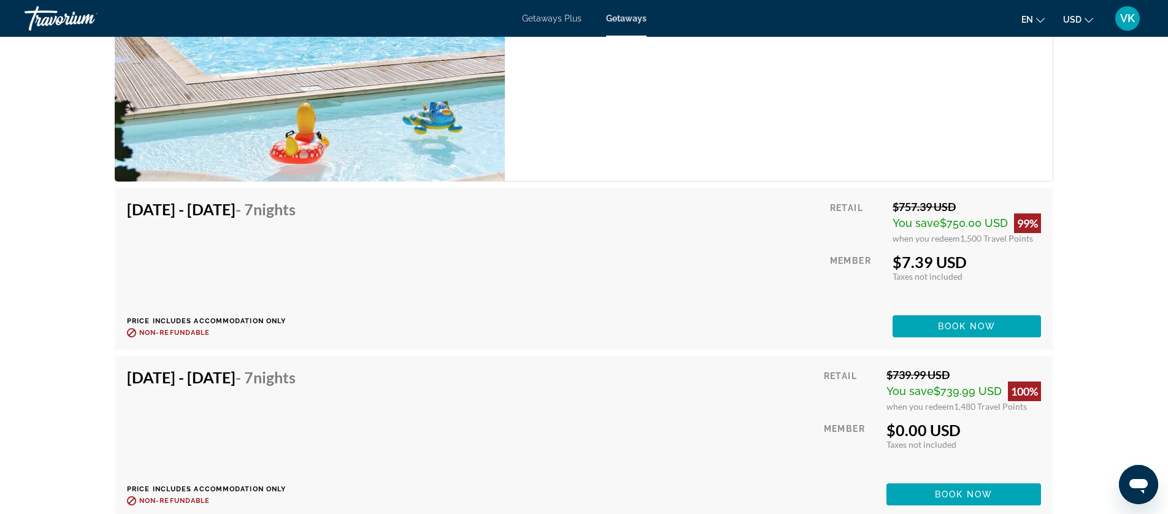
scroll to position [3134, 0]
